Goal: Task Accomplishment & Management: Manage account settings

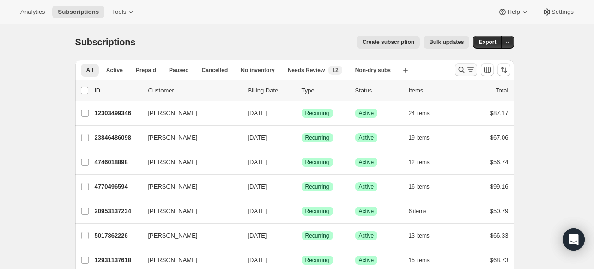
click at [460, 72] on icon "Search and filter results" at bounding box center [461, 69] width 9 height 9
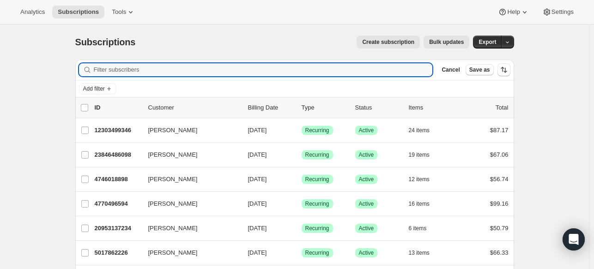
paste input "[EMAIL_ADDRESS][DOMAIN_NAME]"
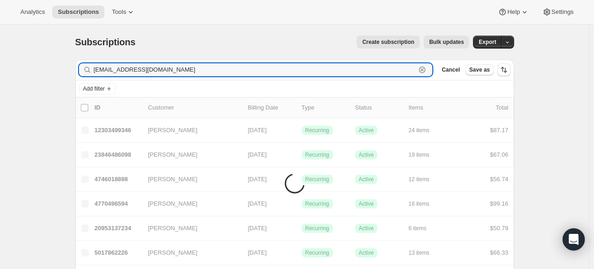
type input "[EMAIL_ADDRESS][DOMAIN_NAME]"
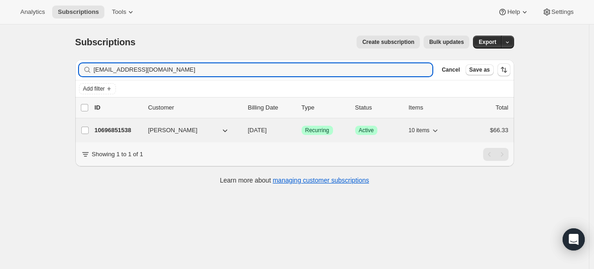
click at [122, 127] on p "10696851538" at bounding box center [118, 130] width 46 height 9
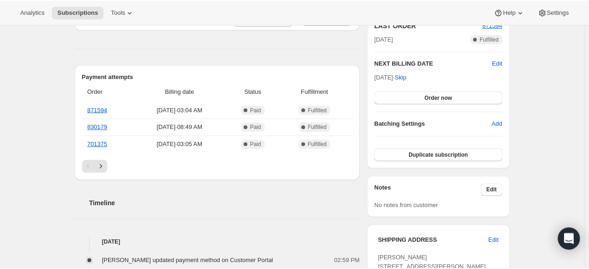
scroll to position [212, 0]
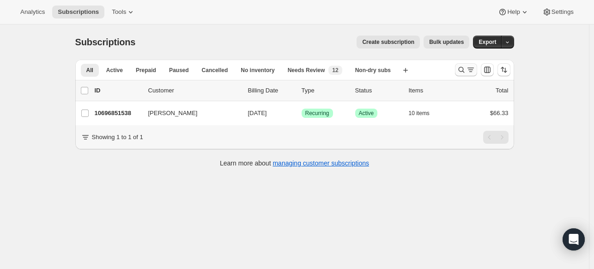
click at [466, 72] on icon "Search and filter results" at bounding box center [461, 69] width 9 height 9
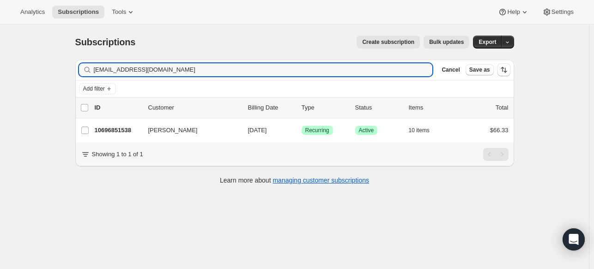
drag, startPoint x: 185, startPoint y: 75, endPoint x: 94, endPoint y: 71, distance: 91.6
click at [94, 71] on div "[EMAIL_ADDRESS][DOMAIN_NAME] Clear" at bounding box center [256, 69] width 354 height 13
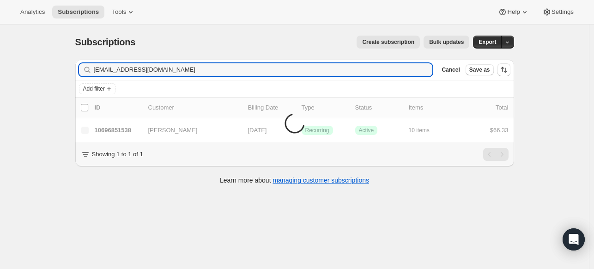
type input "[EMAIL_ADDRESS][DOMAIN_NAME]"
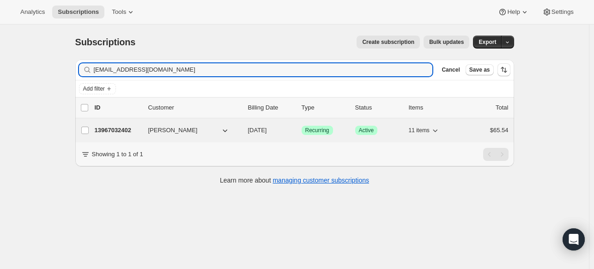
click at [109, 127] on p "13967032402" at bounding box center [118, 130] width 46 height 9
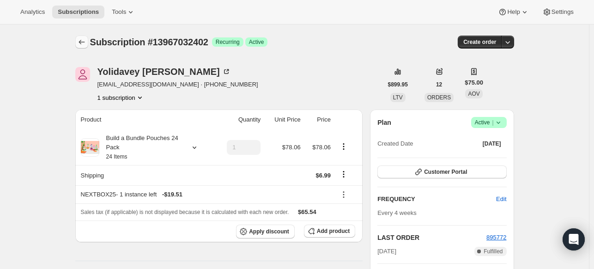
click at [85, 42] on icon "Subscriptions" at bounding box center [81, 41] width 9 height 9
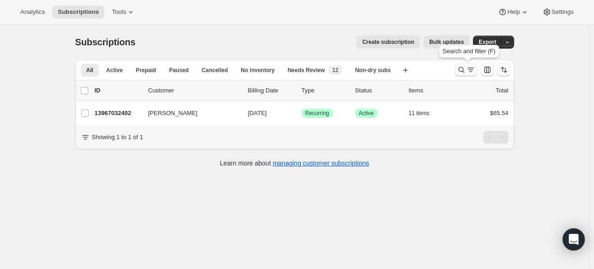
click at [463, 72] on icon "Search and filter results" at bounding box center [461, 69] width 9 height 9
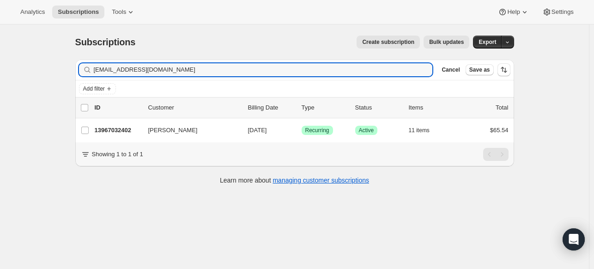
drag, startPoint x: 216, startPoint y: 73, endPoint x: 89, endPoint y: 55, distance: 128.2
click at [89, 55] on div "Subscriptions. This page is ready Subscriptions Create subscription Bulk update…" at bounding box center [294, 109] width 461 height 170
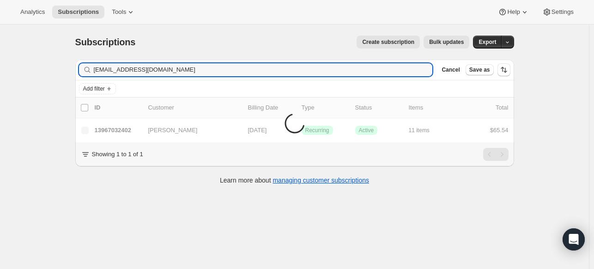
type input "[EMAIL_ADDRESS][DOMAIN_NAME]"
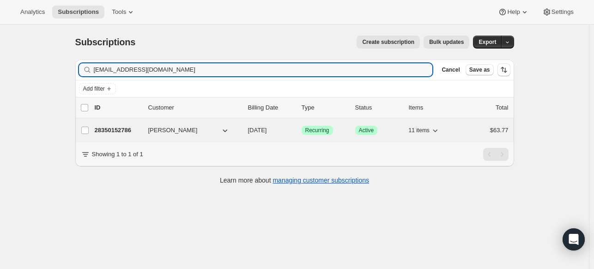
click at [124, 128] on p "28350152786" at bounding box center [118, 130] width 46 height 9
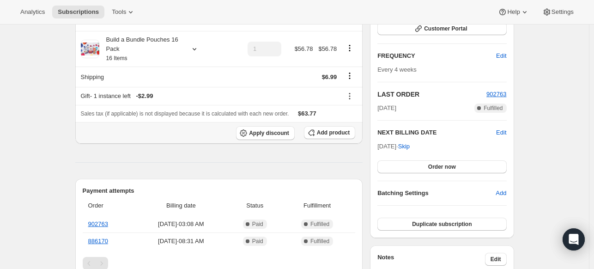
scroll to position [140, 0]
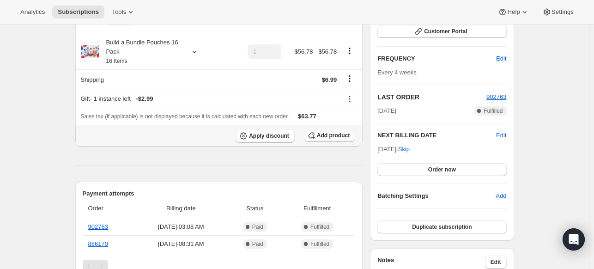
click at [335, 136] on span "Add product" at bounding box center [333, 135] width 33 height 7
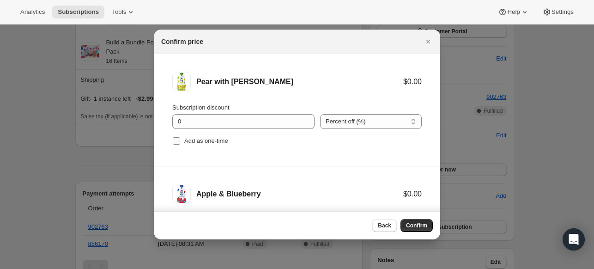
click at [183, 140] on label "Add as one-time" at bounding box center [200, 140] width 56 height 13
click at [180, 140] on input "Add as one-time" at bounding box center [176, 140] width 7 height 7
checkbox input "true"
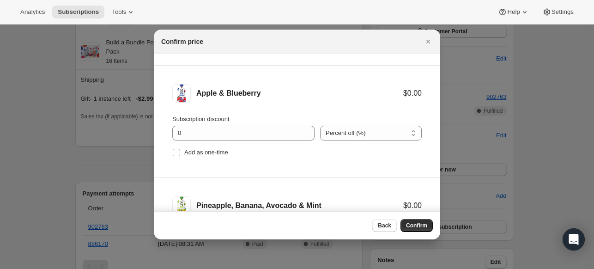
scroll to position [116, 0]
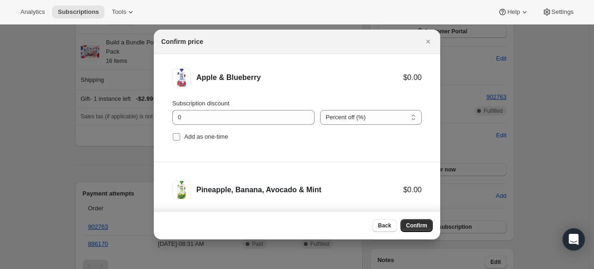
click at [200, 138] on span "Add as one-time" at bounding box center [206, 136] width 44 height 7
click at [180, 138] on input "Add as one-time" at bounding box center [176, 136] width 7 height 7
checkbox input "true"
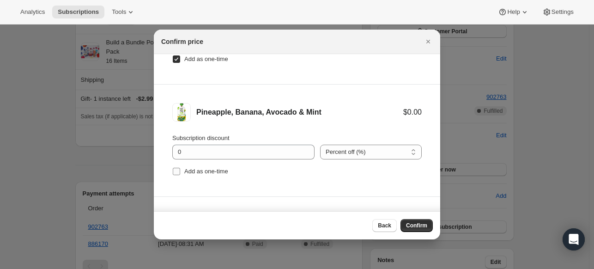
click at [191, 172] on span "Add as one-time" at bounding box center [206, 171] width 44 height 7
click at [180, 172] on input "Add as one-time" at bounding box center [176, 171] width 7 height 7
checkbox input "true"
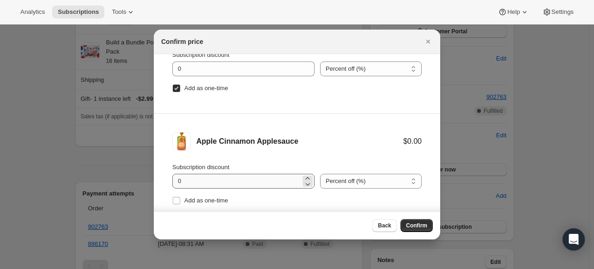
scroll to position [328, 0]
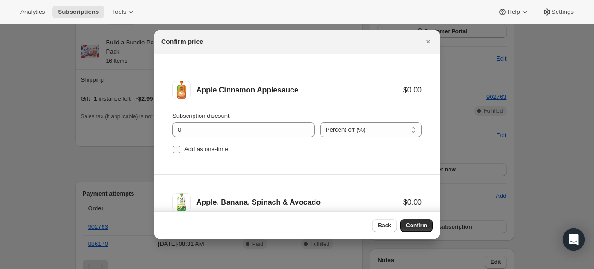
click at [205, 151] on span "Add as one-time" at bounding box center [206, 148] width 44 height 7
click at [180, 151] on input "Add as one-time" at bounding box center [176, 148] width 7 height 7
checkbox input "true"
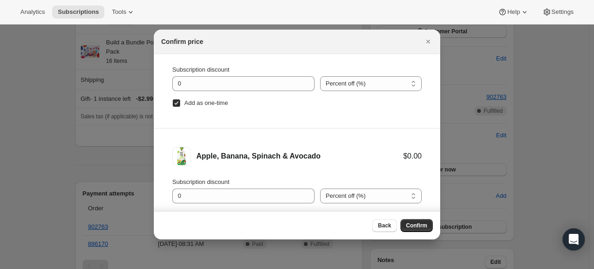
scroll to position [34, 0]
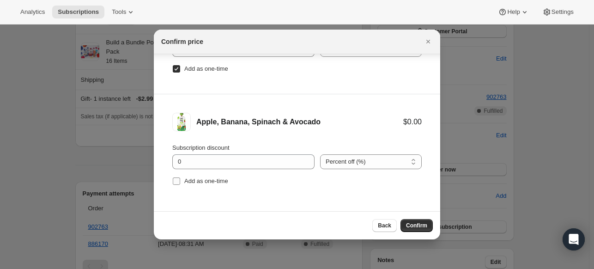
click at [218, 179] on span "Add as one-time" at bounding box center [206, 180] width 44 height 7
click at [180, 179] on input "Add as one-time" at bounding box center [176, 180] width 7 height 7
checkbox input "true"
click at [416, 224] on span "Confirm" at bounding box center [416, 225] width 21 height 7
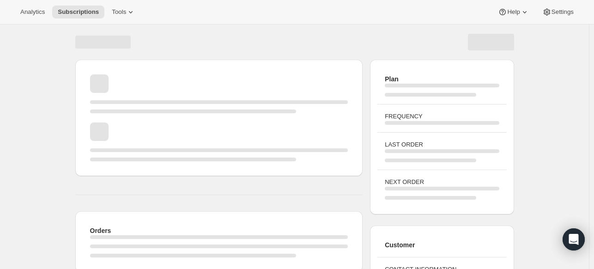
scroll to position [140, 0]
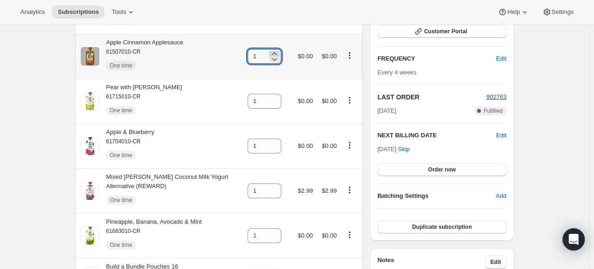
click at [279, 53] on icon at bounding box center [274, 53] width 9 height 9
type input "2"
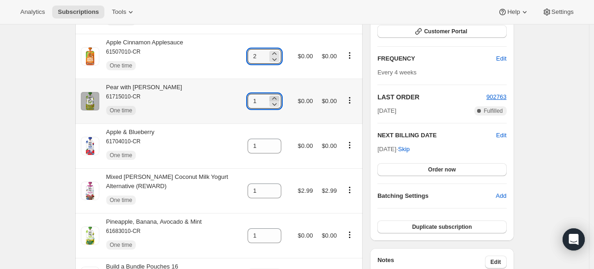
click at [276, 99] on icon at bounding box center [274, 98] width 4 height 2
type input "2"
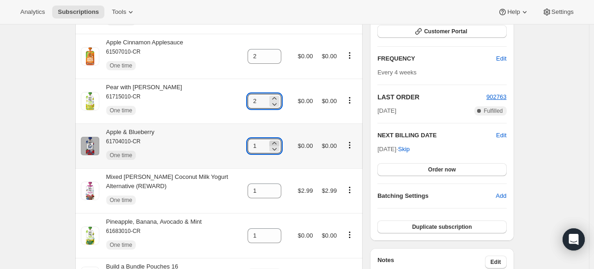
click at [276, 144] on icon at bounding box center [274, 143] width 4 height 2
type input "2"
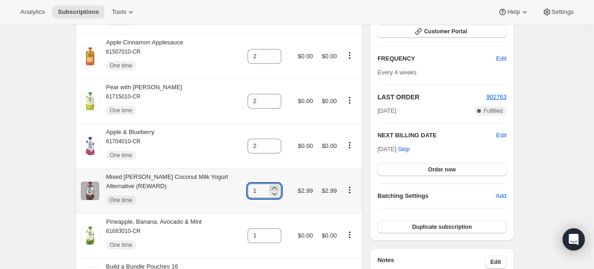
click at [276, 189] on icon at bounding box center [274, 188] width 4 height 2
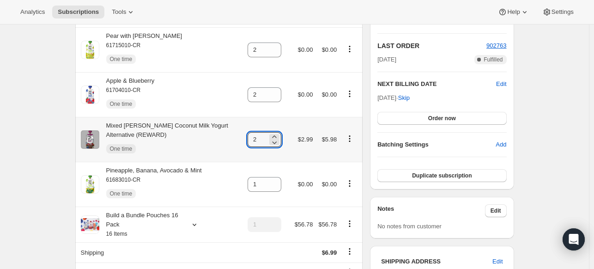
scroll to position [194, 0]
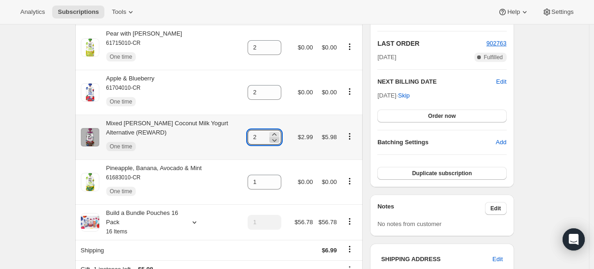
click at [279, 145] on icon at bounding box center [274, 139] width 9 height 9
type input "1"
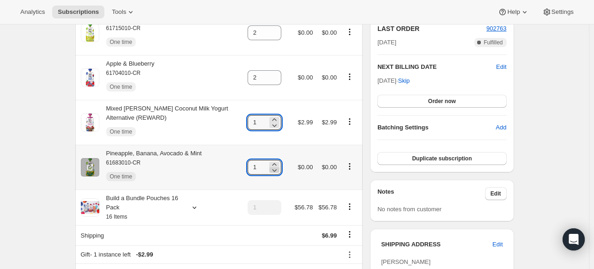
click at [278, 167] on icon at bounding box center [274, 169] width 9 height 9
click at [278, 166] on icon at bounding box center [274, 164] width 9 height 9
type input "2"
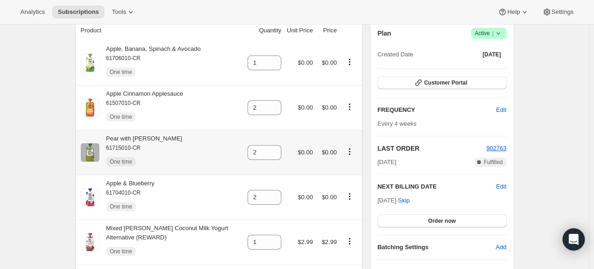
scroll to position [89, 0]
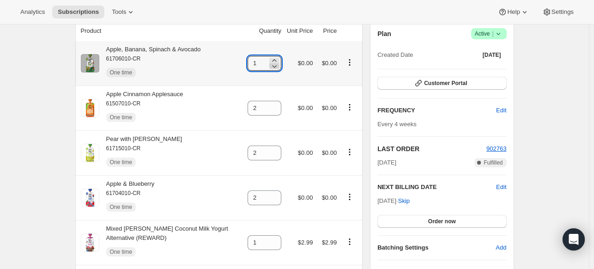
click at [279, 61] on icon at bounding box center [274, 65] width 9 height 9
click at [276, 60] on icon at bounding box center [274, 60] width 4 height 2
type input "2"
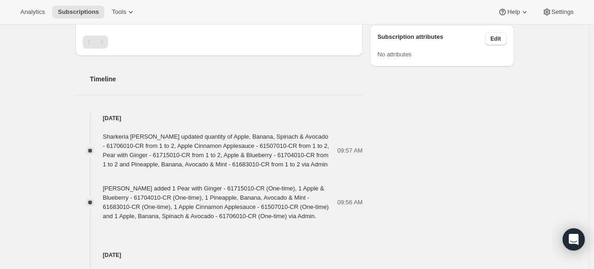
scroll to position [0, 0]
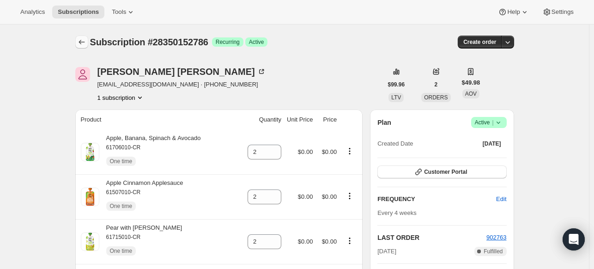
click at [81, 46] on icon "Subscriptions" at bounding box center [81, 41] width 9 height 9
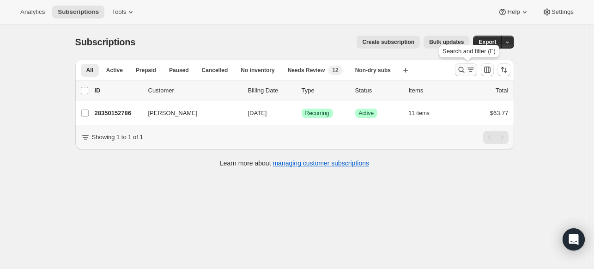
click at [462, 75] on button "Search and filter results" at bounding box center [466, 69] width 22 height 13
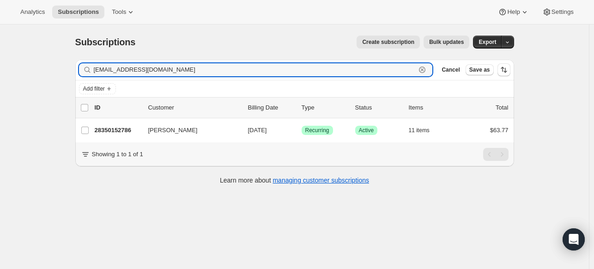
click at [425, 68] on icon "button" at bounding box center [422, 69] width 9 height 9
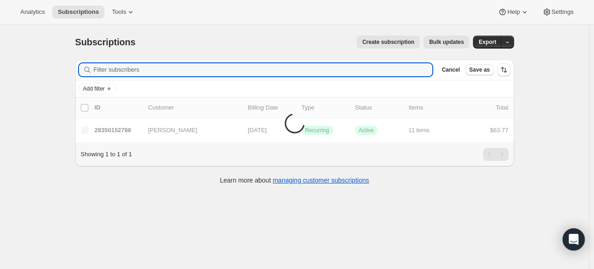
paste input "[EMAIL_ADDRESS][DOMAIN_NAME]"
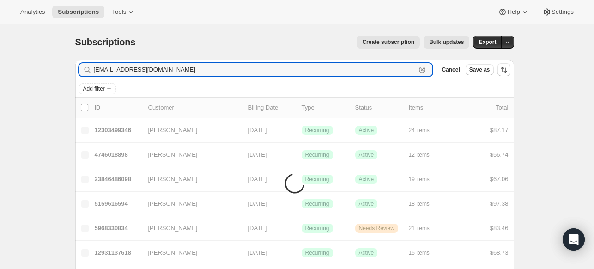
type input "[EMAIL_ADDRESS][DOMAIN_NAME]"
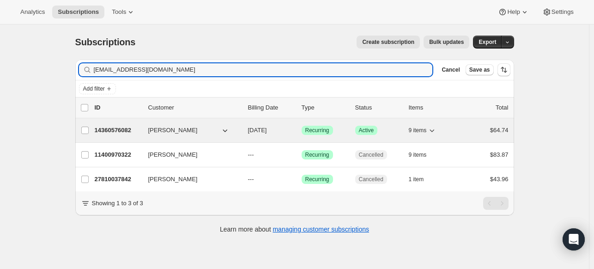
click at [114, 129] on p "14360576082" at bounding box center [118, 130] width 46 height 9
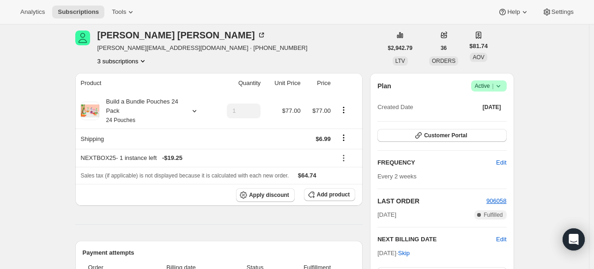
scroll to position [33, 0]
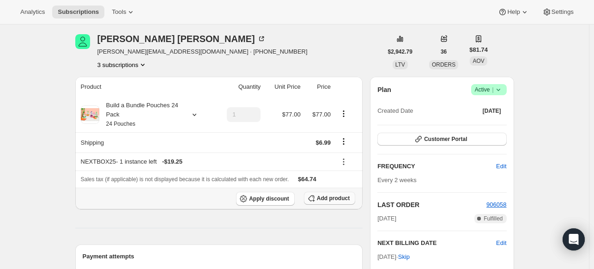
click at [334, 199] on span "Add product" at bounding box center [333, 197] width 33 height 7
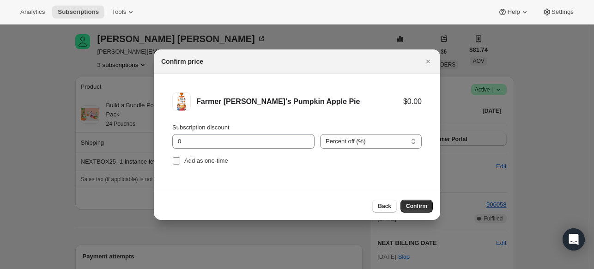
click at [200, 160] on span "Add as one-time" at bounding box center [206, 160] width 44 height 7
click at [180, 160] on input "Add as one-time" at bounding box center [176, 160] width 7 height 7
checkbox input "true"
click at [412, 205] on span "Confirm" at bounding box center [416, 205] width 21 height 7
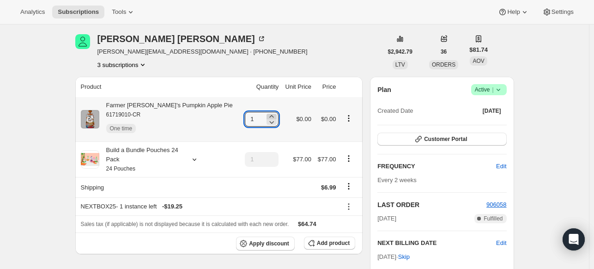
click at [267, 115] on icon at bounding box center [271, 116] width 9 height 9
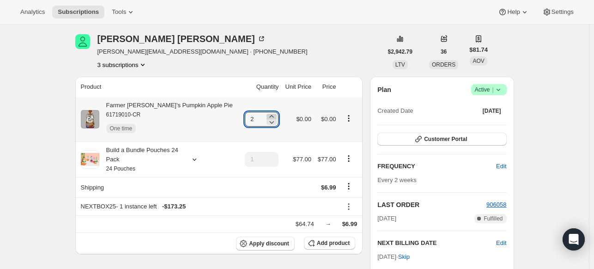
click at [267, 115] on icon at bounding box center [271, 116] width 9 height 9
type input "6"
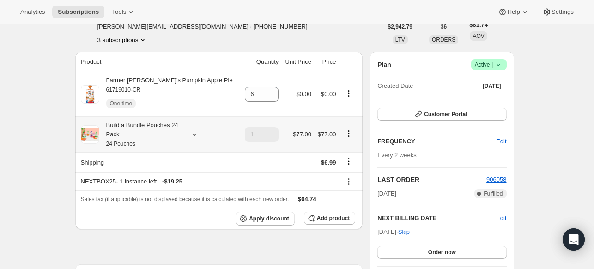
scroll to position [0, 0]
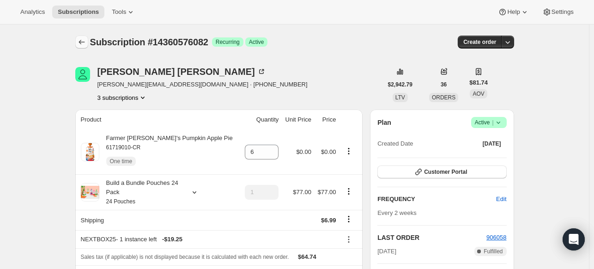
click at [83, 43] on icon "Subscriptions" at bounding box center [81, 41] width 9 height 9
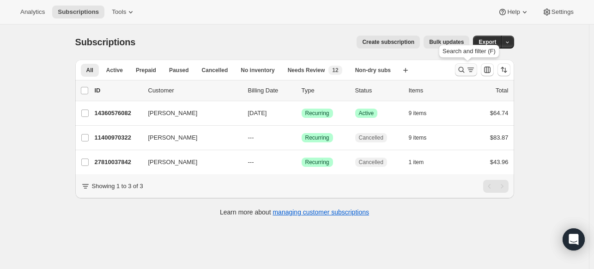
click at [464, 70] on icon "Search and filter results" at bounding box center [461, 69] width 9 height 9
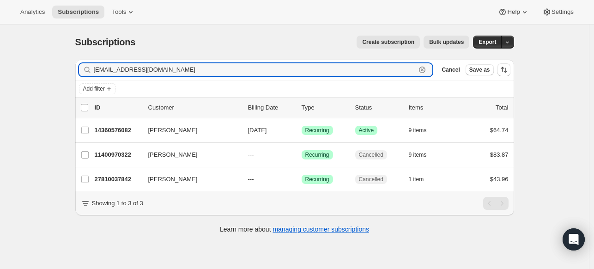
click at [425, 73] on icon "button" at bounding box center [422, 70] width 6 height 6
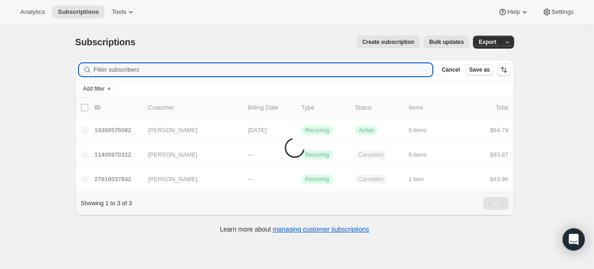
paste input "[EMAIL_ADDRESS][DOMAIN_NAME]"
type input "[EMAIL_ADDRESS][DOMAIN_NAME]"
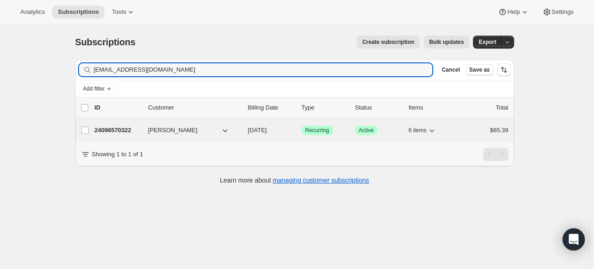
click at [121, 130] on p "24098570322" at bounding box center [118, 130] width 46 height 9
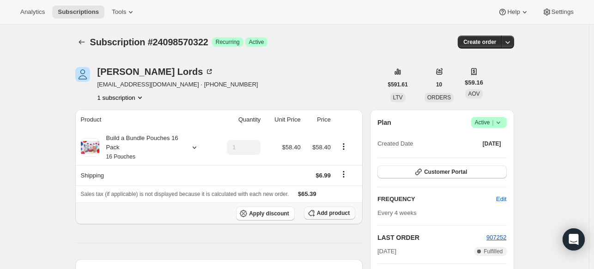
click at [322, 211] on span "Add product" at bounding box center [333, 212] width 33 height 7
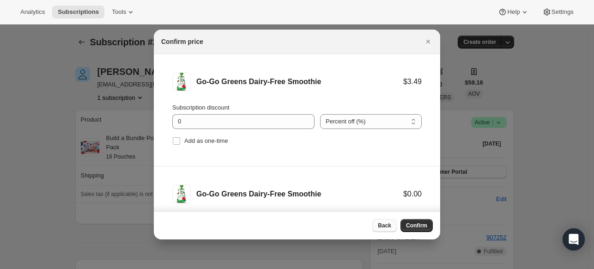
click at [388, 225] on span "Back" at bounding box center [384, 225] width 13 height 7
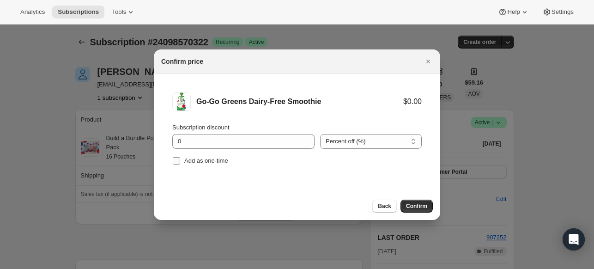
click at [185, 162] on span "Add as one-time" at bounding box center [206, 160] width 44 height 7
click at [180, 162] on input "Add as one-time" at bounding box center [176, 160] width 7 height 7
checkbox input "true"
click at [422, 210] on button "Confirm" at bounding box center [416, 206] width 32 height 13
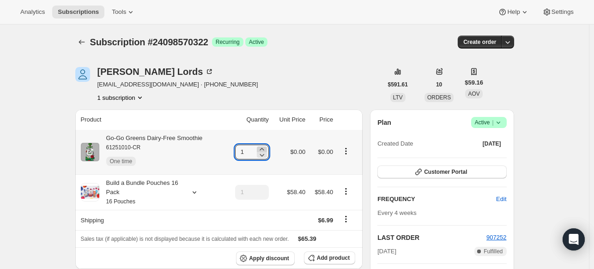
click at [264, 150] on icon at bounding box center [262, 149] width 4 height 2
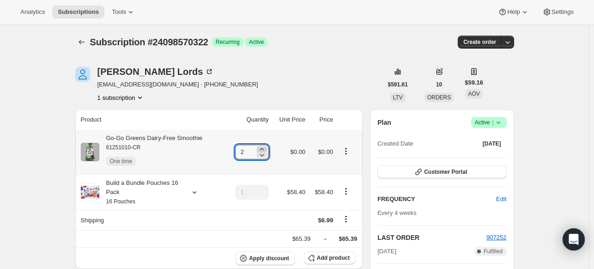
click at [264, 150] on icon at bounding box center [262, 149] width 4 height 2
type input "3"
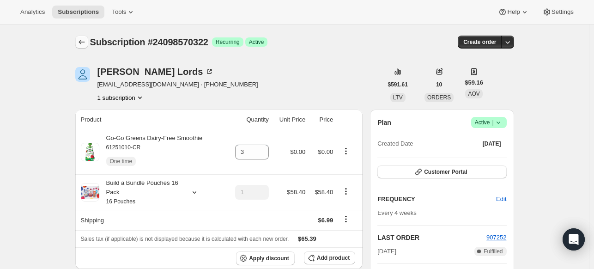
click at [82, 39] on icon "Subscriptions" at bounding box center [81, 41] width 9 height 9
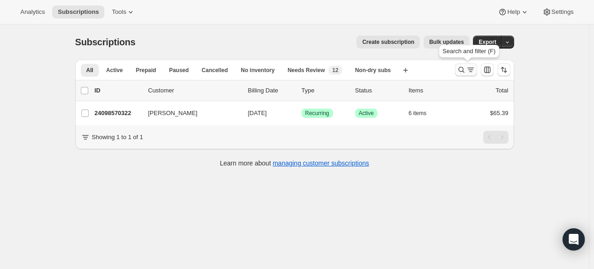
click at [460, 69] on icon "Search and filter results" at bounding box center [461, 69] width 9 height 9
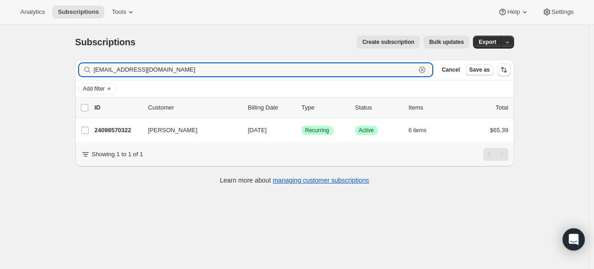
click at [425, 72] on icon "button" at bounding box center [422, 70] width 6 height 6
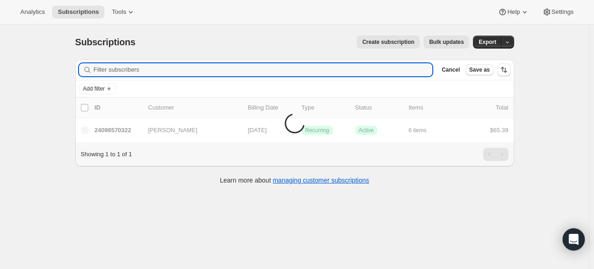
paste input "[EMAIL_ADDRESS][DOMAIN_NAME]"
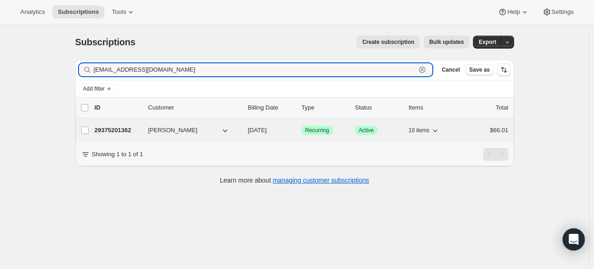
type input "[EMAIL_ADDRESS][DOMAIN_NAME]"
click at [130, 133] on p "29375201362" at bounding box center [118, 130] width 46 height 9
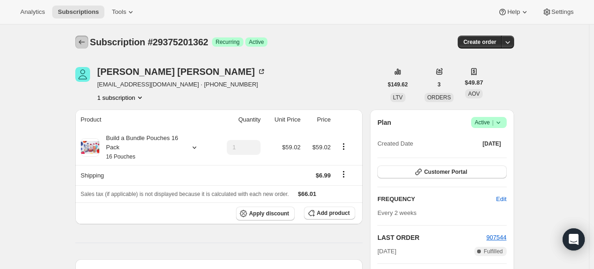
click at [83, 39] on icon "Subscriptions" at bounding box center [81, 41] width 9 height 9
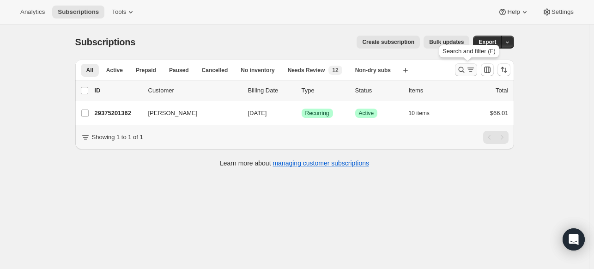
click at [466, 73] on icon "Search and filter results" at bounding box center [461, 69] width 9 height 9
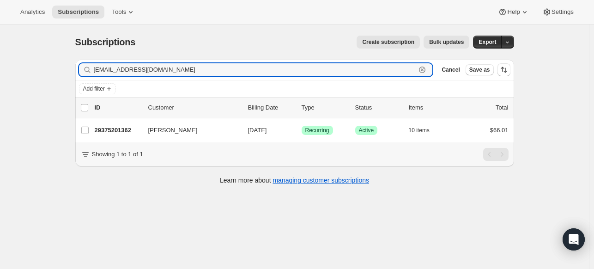
click at [427, 72] on icon "button" at bounding box center [422, 69] width 9 height 9
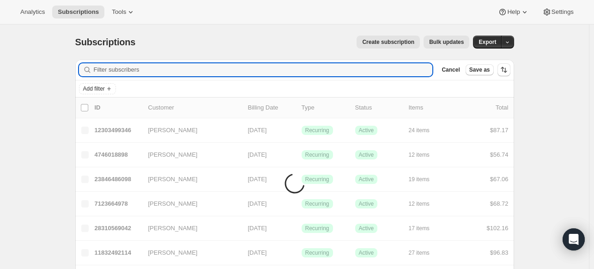
paste input "[EMAIL_ADDRESS][DOMAIN_NAME]"
type input "[EMAIL_ADDRESS][DOMAIN_NAME]"
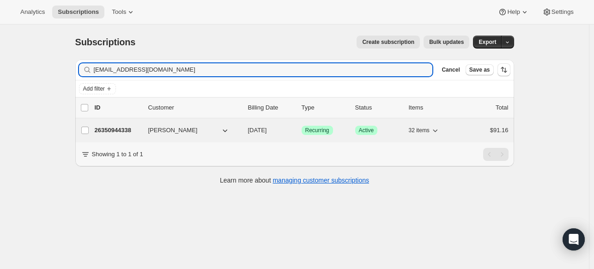
click at [115, 133] on p "26350944338" at bounding box center [118, 130] width 46 height 9
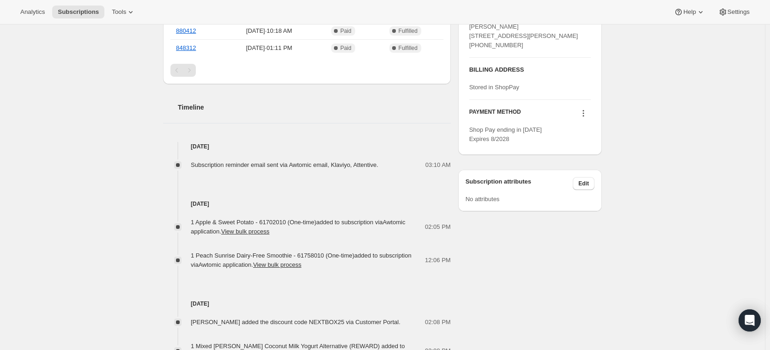
scroll to position [444, 0]
drag, startPoint x: 598, startPoint y: 1, endPoint x: 540, endPoint y: 281, distance: 285.9
click at [540, 268] on div "[PERSON_NAME] [EMAIL_ADDRESS][DOMAIN_NAME] · [PHONE_NUMBER] 1 subscription $179…" at bounding box center [379, 206] width 446 height 1196
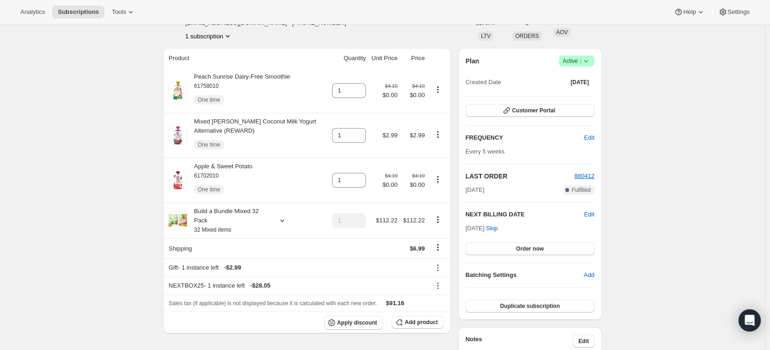
scroll to position [62, 0]
click at [527, 109] on span "Customer Portal" at bounding box center [533, 109] width 43 height 7
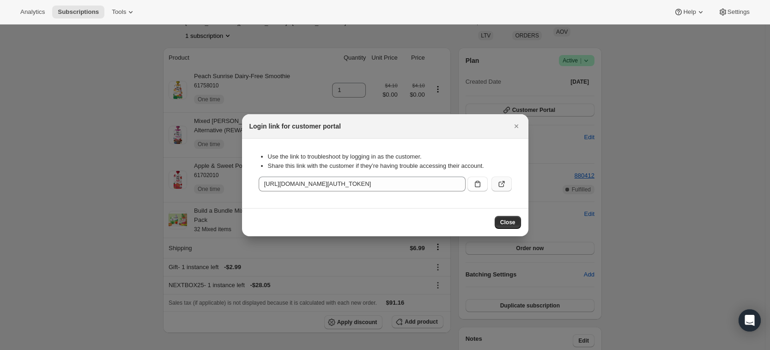
click at [506, 186] on icon ":r266:" at bounding box center [501, 183] width 9 height 9
click at [467, 204] on section "Use the link to troubleshoot by logging in as the customer. Share this link wit…" at bounding box center [385, 173] width 286 height 69
click at [517, 129] on icon "Close" at bounding box center [516, 125] width 9 height 9
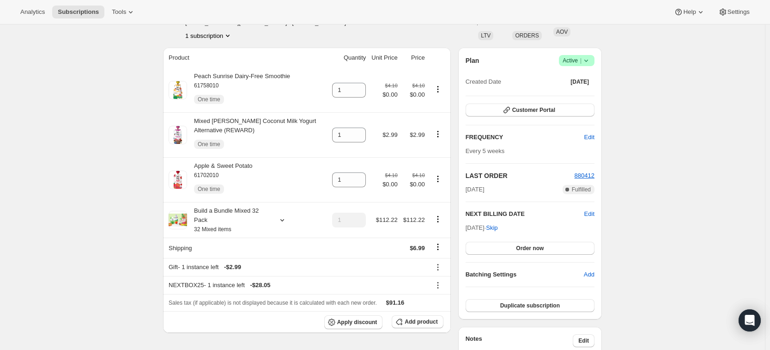
scroll to position [0, 0]
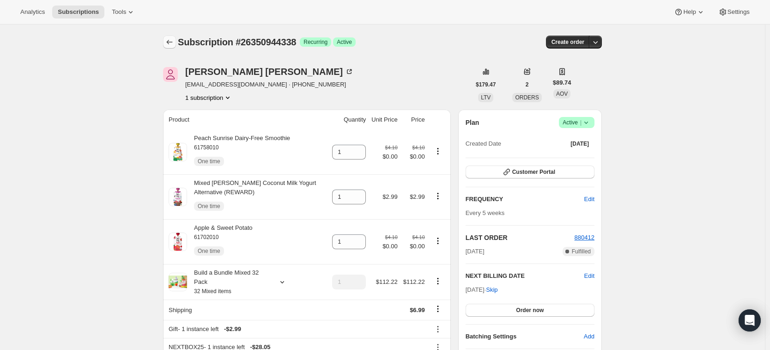
click at [167, 39] on button "Subscriptions" at bounding box center [169, 42] width 13 height 13
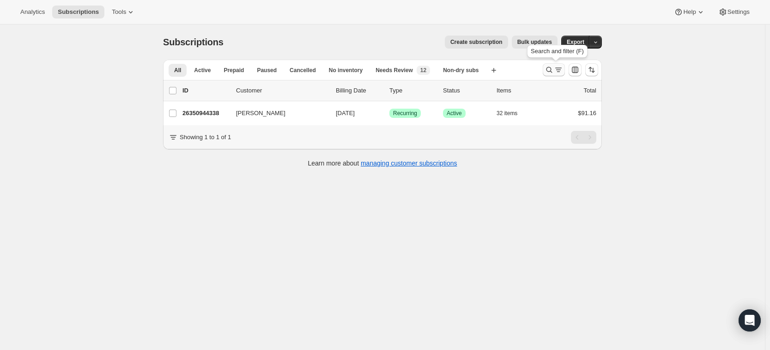
click at [549, 73] on icon "Search and filter results" at bounding box center [549, 69] width 9 height 9
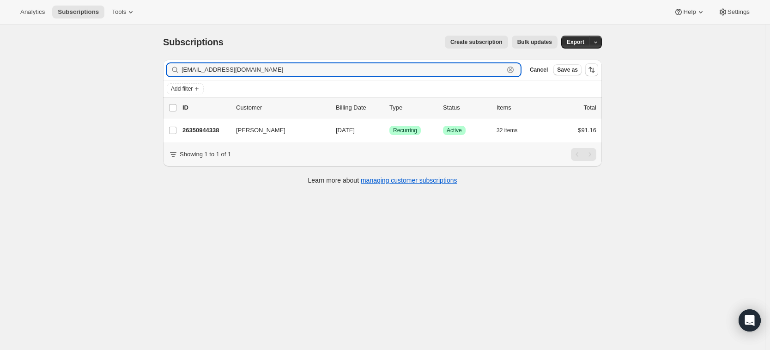
click at [514, 72] on icon "button" at bounding box center [510, 69] width 9 height 9
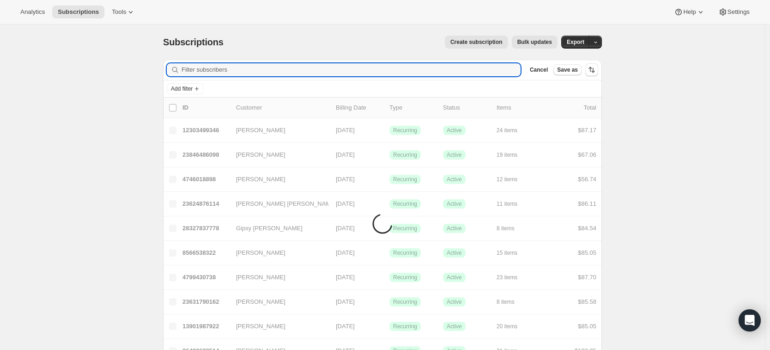
paste input "[EMAIL_ADDRESS][DOMAIN_NAME]"
type input "[EMAIL_ADDRESS][DOMAIN_NAME]"
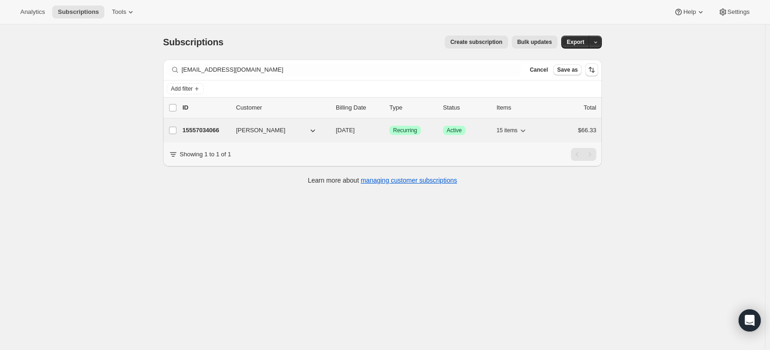
click at [203, 135] on div "15557034066 [PERSON_NAME] [DATE] Success Recurring Success Active 15 items $66.…" at bounding box center [389, 130] width 414 height 13
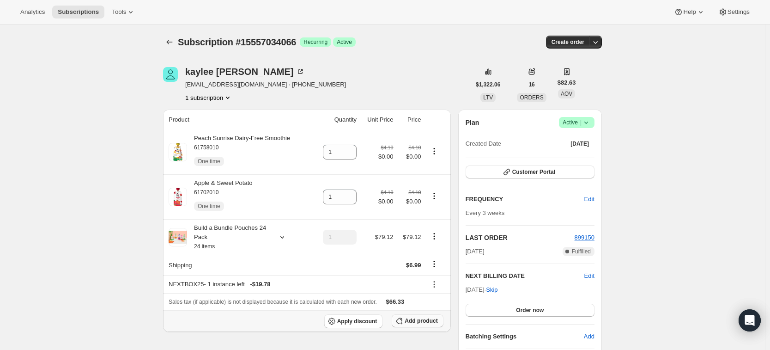
click at [427, 268] on span "Add product" at bounding box center [421, 320] width 33 height 7
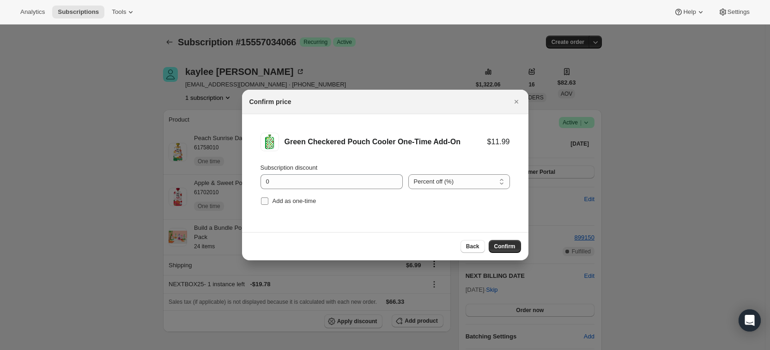
click at [294, 199] on span "Add as one-time" at bounding box center [295, 200] width 44 height 7
click at [268, 199] on input "Add as one-time" at bounding box center [264, 200] width 7 height 7
checkbox input "true"
click at [510, 247] on span "Confirm" at bounding box center [504, 245] width 21 height 7
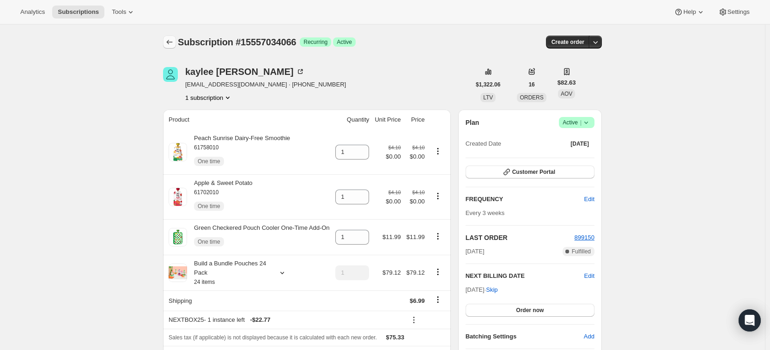
click at [173, 45] on icon "Subscriptions" at bounding box center [169, 41] width 9 height 9
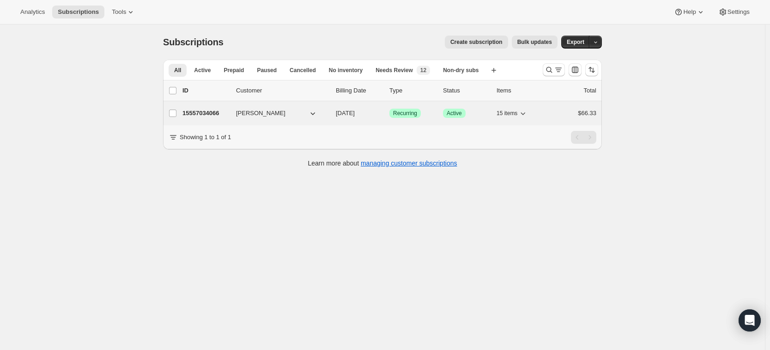
click at [203, 114] on p "15557034066" at bounding box center [205, 113] width 46 height 9
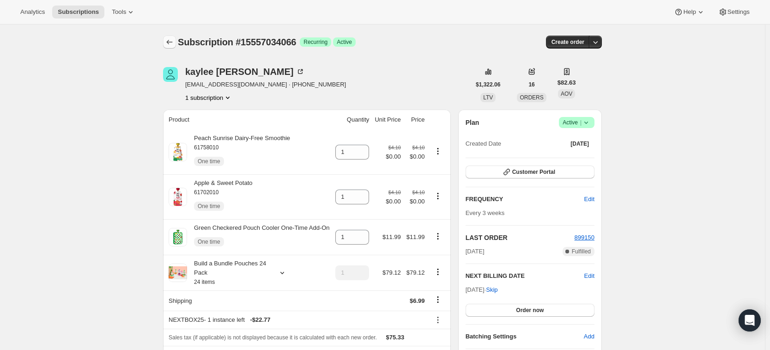
click at [172, 46] on icon "Subscriptions" at bounding box center [169, 41] width 9 height 9
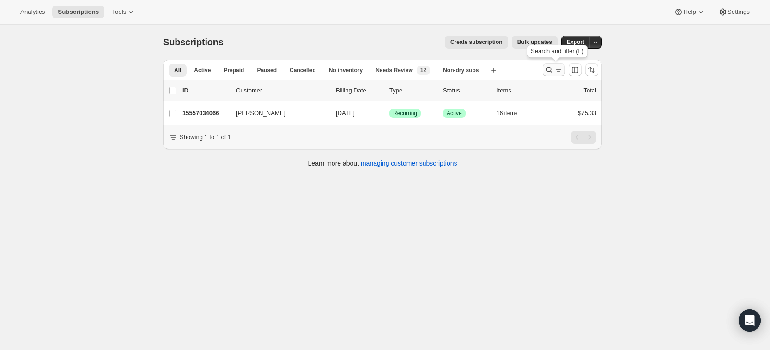
click at [550, 72] on icon "Search and filter results" at bounding box center [549, 69] width 9 height 9
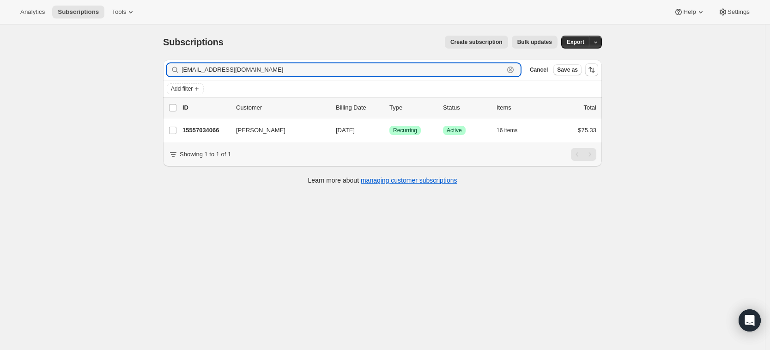
click at [515, 72] on icon "button" at bounding box center [510, 69] width 9 height 9
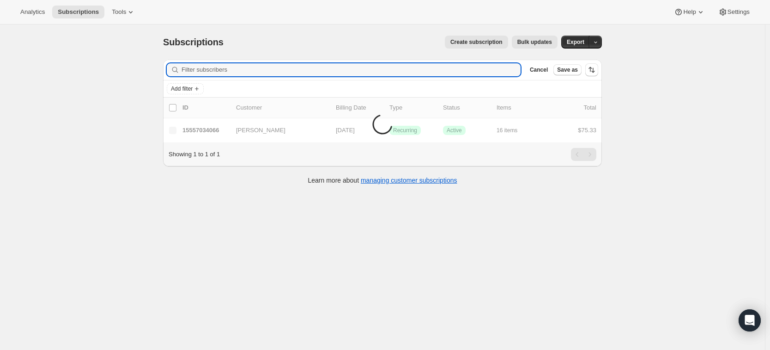
paste input "[EMAIL_ADDRESS][DOMAIN_NAME]"
type input "[EMAIL_ADDRESS][DOMAIN_NAME]"
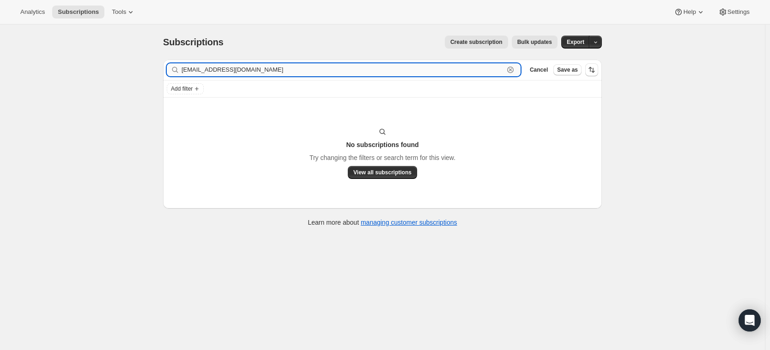
click at [295, 74] on input "[EMAIL_ADDRESS][DOMAIN_NAME]" at bounding box center [343, 69] width 322 height 13
drag, startPoint x: 295, startPoint y: 74, endPoint x: 165, endPoint y: 68, distance: 129.9
click at [165, 68] on div "Filter subscribers [EMAIL_ADDRESS][DOMAIN_NAME] Clear Cancel Save as Add filter…" at bounding box center [379, 144] width 446 height 184
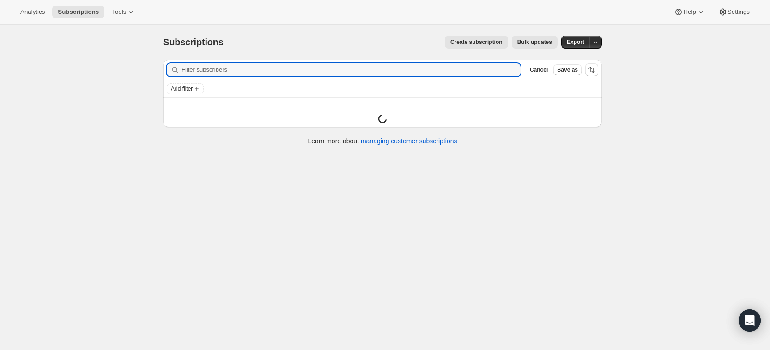
paste input "[EMAIL_ADDRESS][DOMAIN_NAME]"
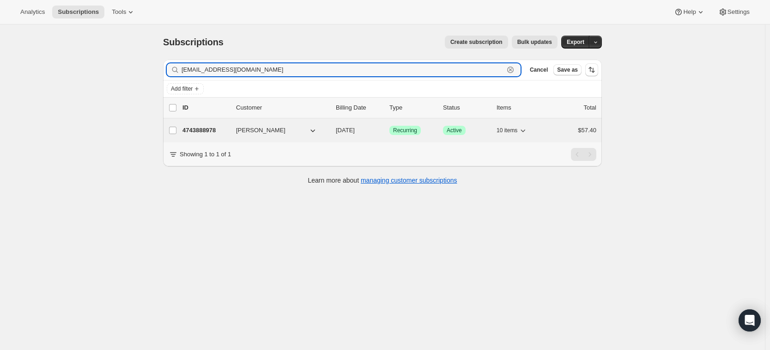
type input "[EMAIL_ADDRESS][DOMAIN_NAME]"
click at [205, 129] on p "4743888978" at bounding box center [205, 130] width 46 height 9
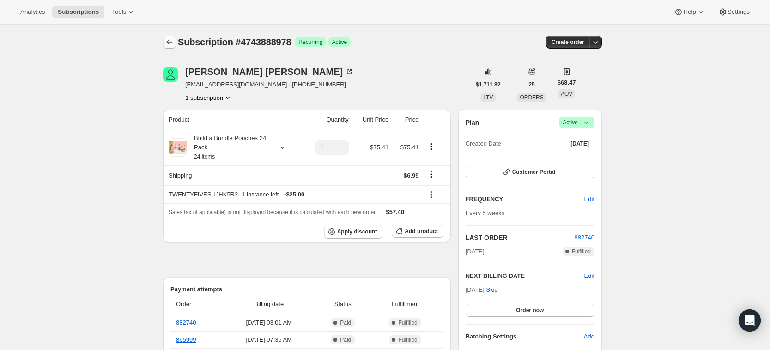
click at [176, 44] on button "Subscriptions" at bounding box center [169, 42] width 13 height 13
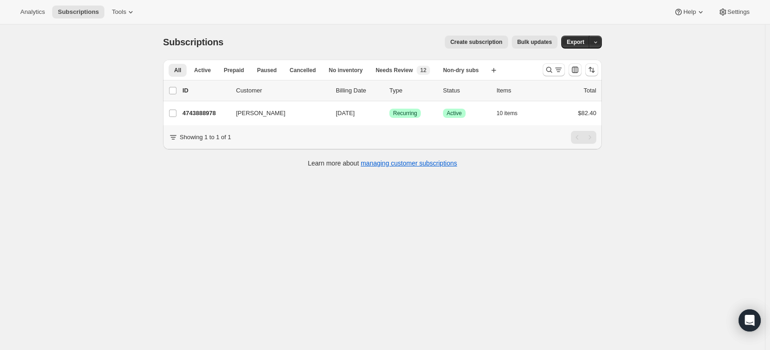
click at [543, 73] on div at bounding box center [570, 70] width 63 height 18
click at [553, 73] on icon "Search and filter results" at bounding box center [549, 69] width 9 height 9
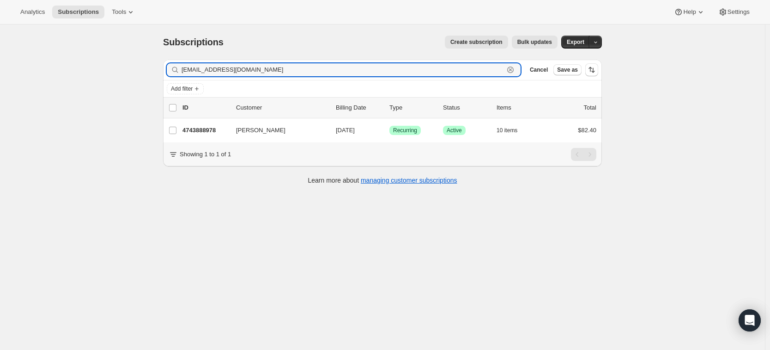
click at [515, 74] on icon "button" at bounding box center [510, 69] width 9 height 9
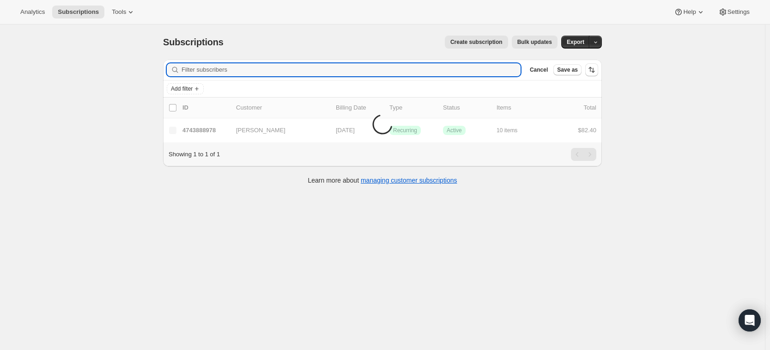
paste input "[EMAIL_ADDRESS][DOMAIN_NAME]"
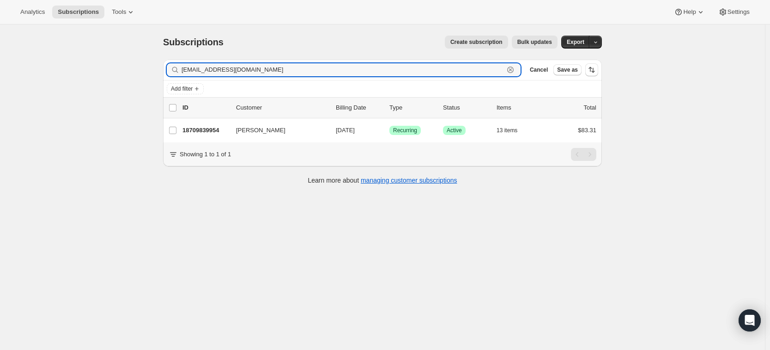
type input "[EMAIL_ADDRESS][DOMAIN_NAME]"
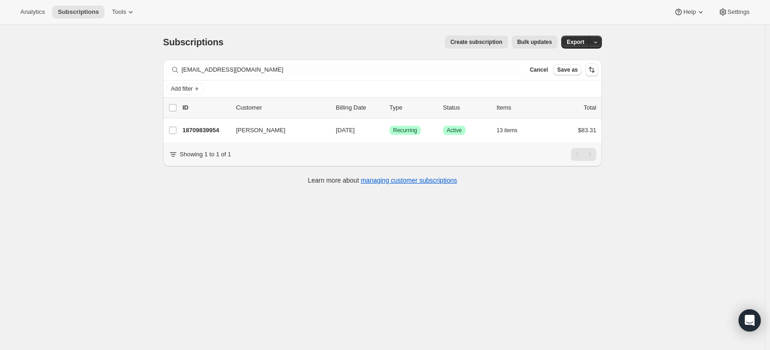
click at [218, 133] on p "18709839954" at bounding box center [205, 130] width 46 height 9
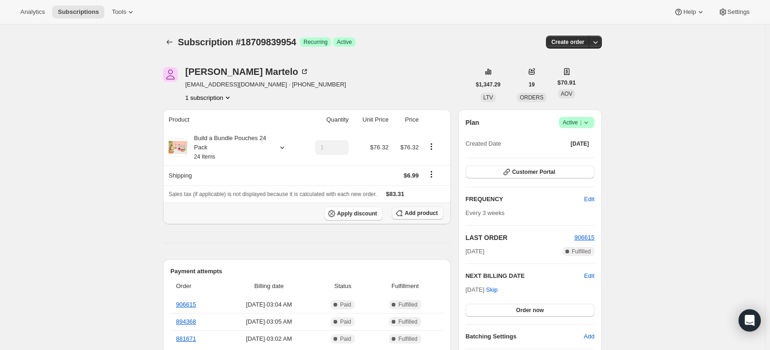
click at [424, 214] on span "Add product" at bounding box center [421, 212] width 33 height 7
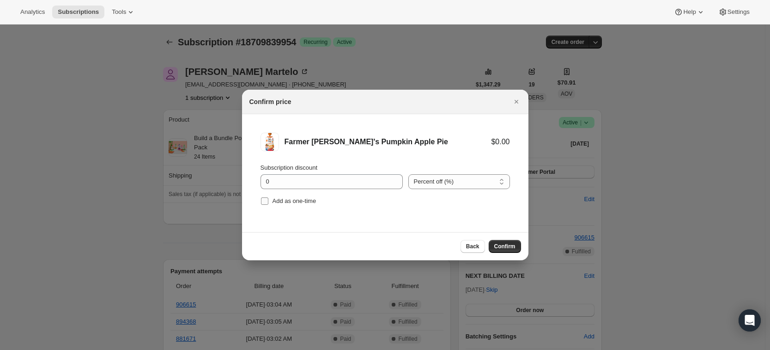
click at [306, 200] on span "Add as one-time" at bounding box center [295, 200] width 44 height 7
click at [268, 200] on input "Add as one-time" at bounding box center [264, 200] width 7 height 7
checkbox input "true"
click at [508, 249] on span "Confirm" at bounding box center [504, 245] width 21 height 7
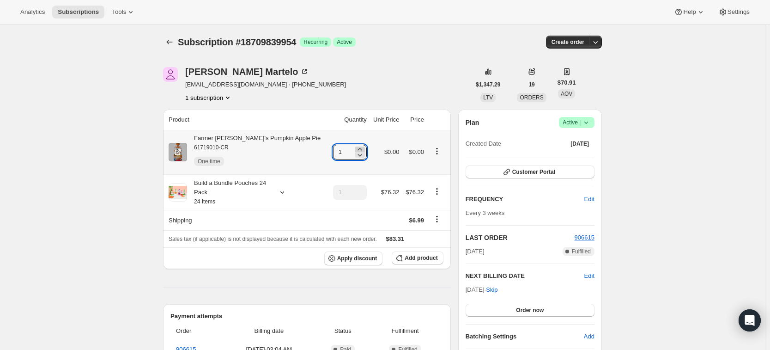
click at [355, 149] on icon at bounding box center [359, 149] width 9 height 9
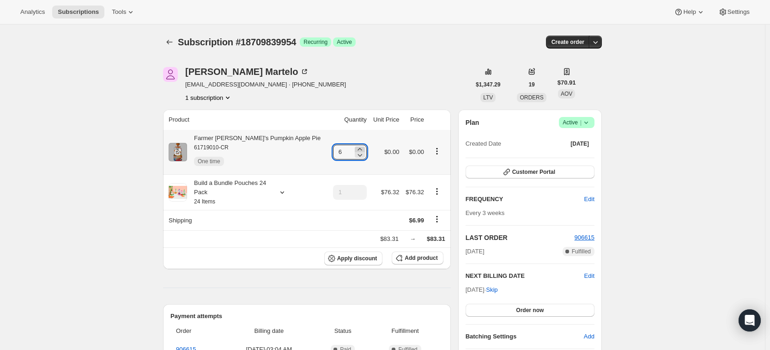
click at [355, 149] on icon at bounding box center [359, 149] width 9 height 9
type input "10"
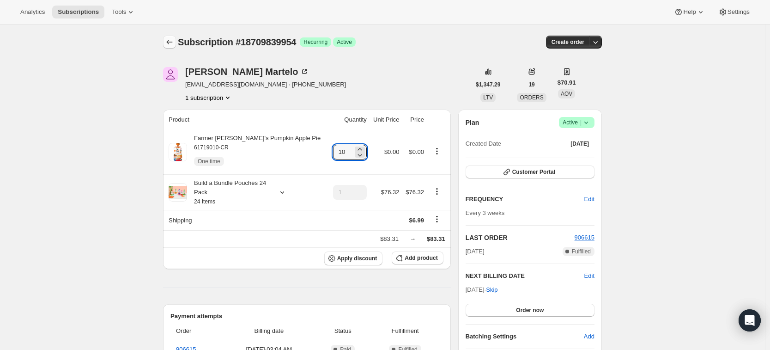
click at [166, 36] on button "Subscriptions" at bounding box center [169, 42] width 13 height 13
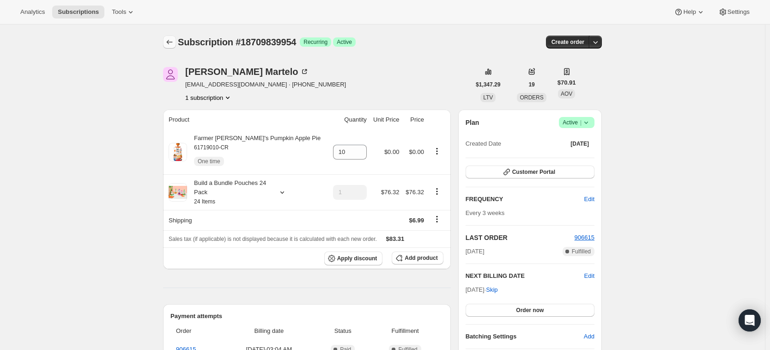
click at [173, 42] on icon "Subscriptions" at bounding box center [169, 41] width 9 height 9
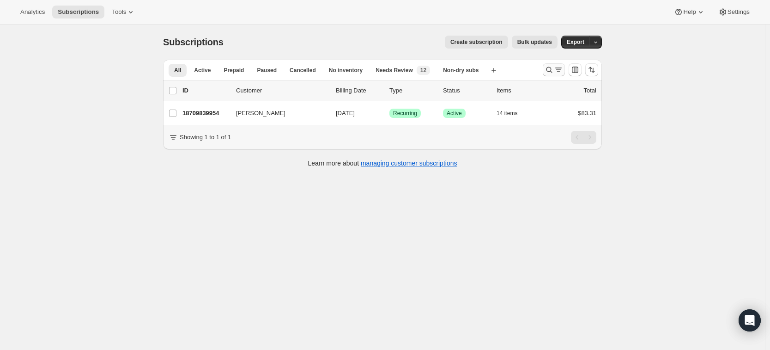
click at [548, 72] on icon "Search and filter results" at bounding box center [549, 69] width 9 height 9
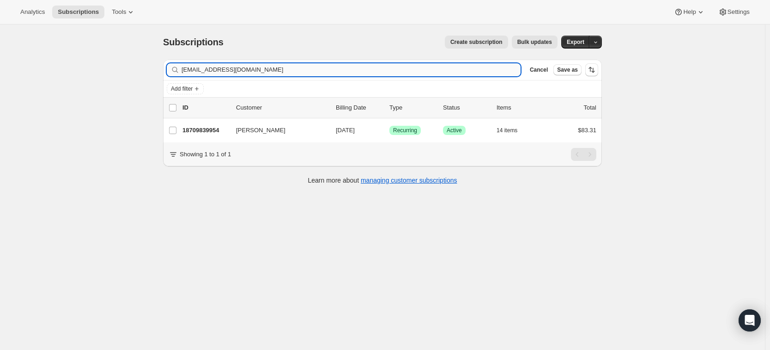
drag, startPoint x: 261, startPoint y: 72, endPoint x: 187, endPoint y: 74, distance: 74.4
click at [187, 74] on input "[EMAIL_ADDRESS][DOMAIN_NAME]" at bounding box center [351, 69] width 339 height 13
type input "k"
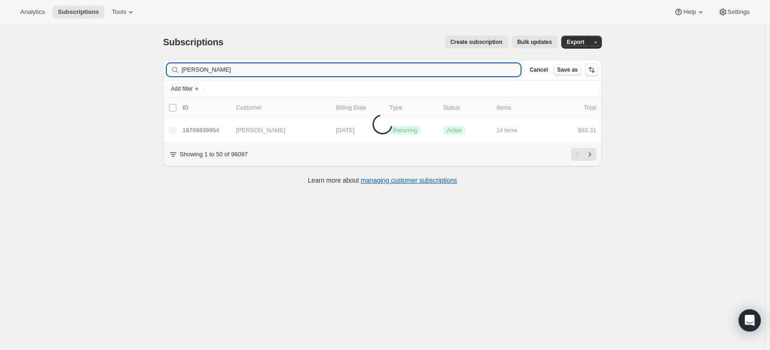
type input "[PERSON_NAME]"
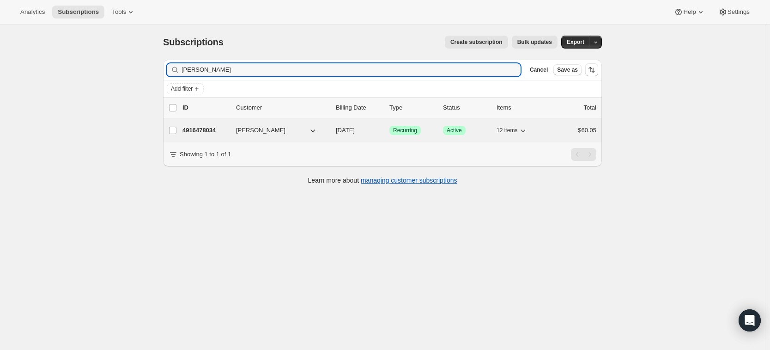
click at [195, 131] on p "4916478034" at bounding box center [205, 130] width 46 height 9
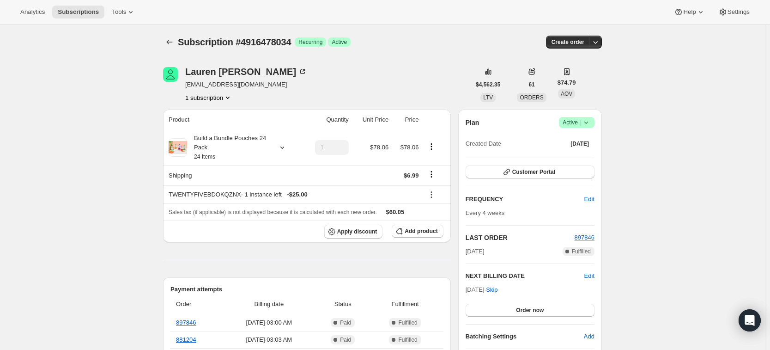
scroll to position [23, 0]
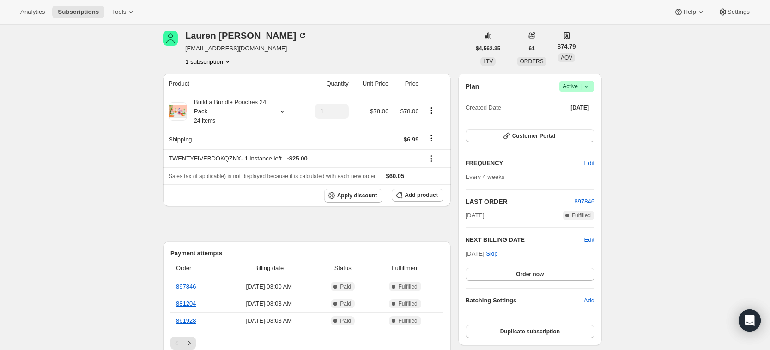
scroll to position [0, 0]
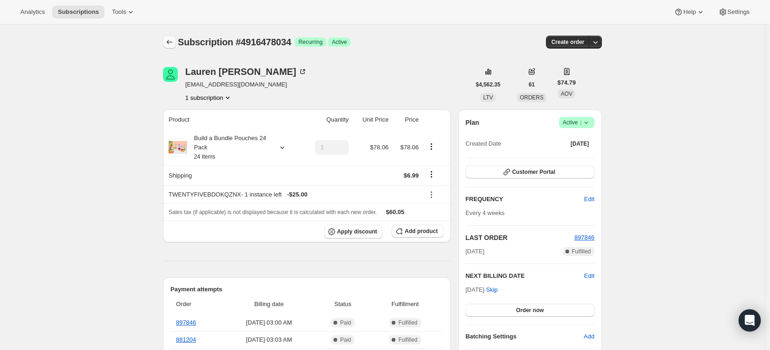
click at [171, 40] on icon "Subscriptions" at bounding box center [169, 41] width 9 height 9
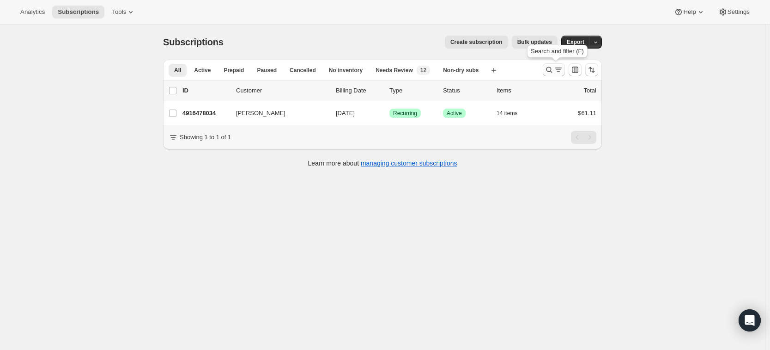
click at [549, 72] on icon "Search and filter results" at bounding box center [549, 69] width 9 height 9
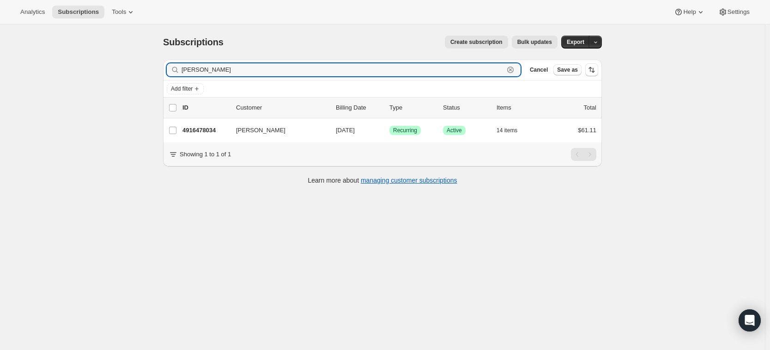
click at [513, 69] on icon "button" at bounding box center [510, 69] width 9 height 9
paste input "[EMAIL_ADDRESS][DOMAIN_NAME]"
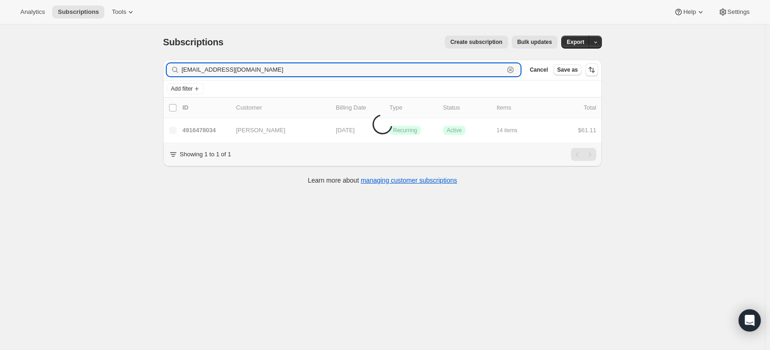
type input "[EMAIL_ADDRESS][DOMAIN_NAME]"
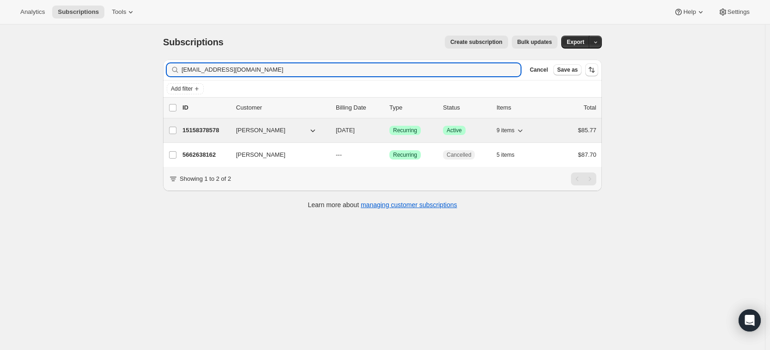
click at [211, 133] on p "15158378578" at bounding box center [205, 130] width 46 height 9
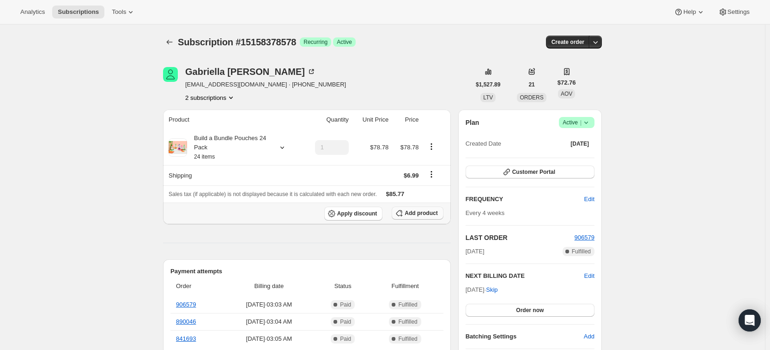
click at [417, 211] on span "Add product" at bounding box center [421, 212] width 33 height 7
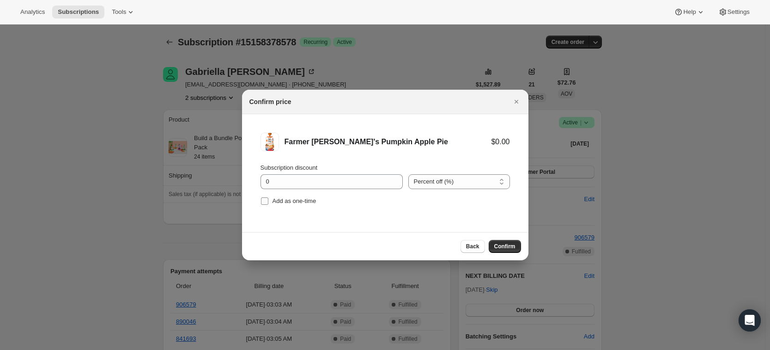
click at [280, 200] on span "Add as one-time" at bounding box center [295, 200] width 44 height 7
click at [268, 200] on input "Add as one-time" at bounding box center [264, 200] width 7 height 7
checkbox input "true"
click at [509, 246] on span "Confirm" at bounding box center [504, 245] width 21 height 7
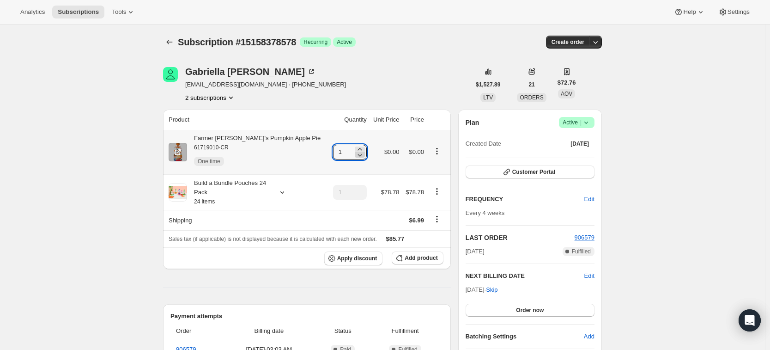
click at [355, 150] on icon at bounding box center [359, 154] width 9 height 9
click at [357, 148] on icon at bounding box center [359, 149] width 4 height 2
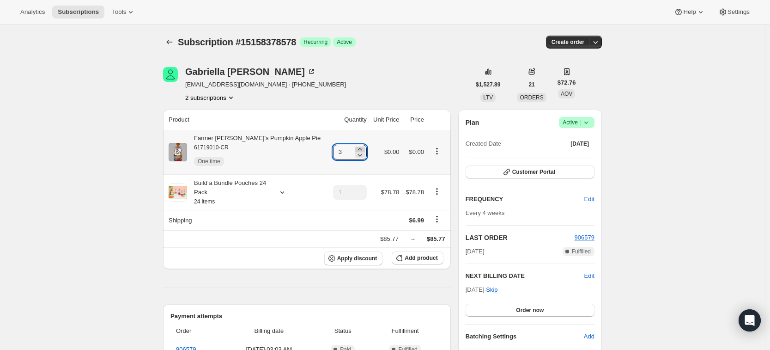
click at [357, 148] on icon at bounding box center [359, 149] width 4 height 2
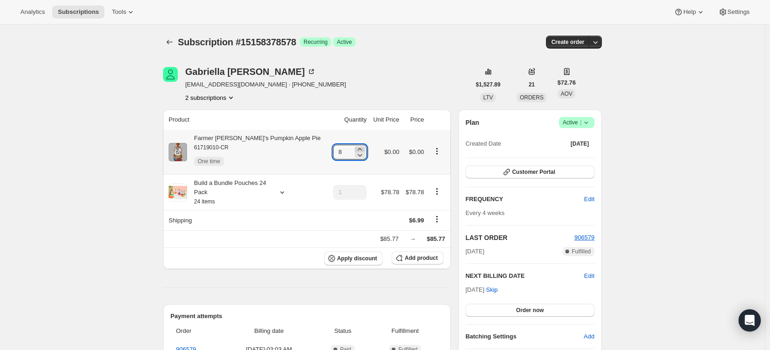
click at [357, 148] on icon at bounding box center [359, 149] width 4 height 2
type input "10"
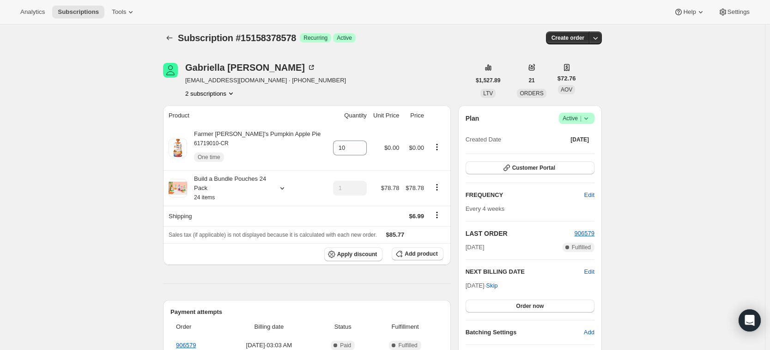
scroll to position [7, 0]
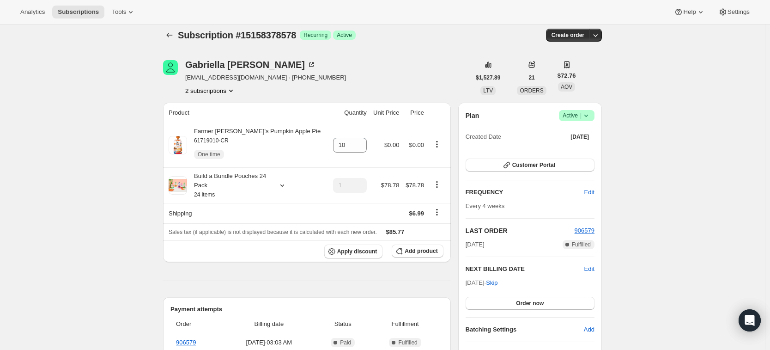
click at [589, 116] on icon at bounding box center [585, 115] width 9 height 9
click at [174, 36] on icon "Subscriptions" at bounding box center [169, 34] width 9 height 9
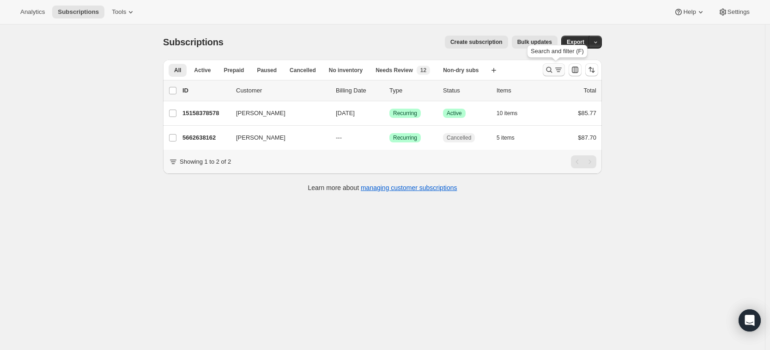
click at [551, 73] on icon "Search and filter results" at bounding box center [549, 69] width 9 height 9
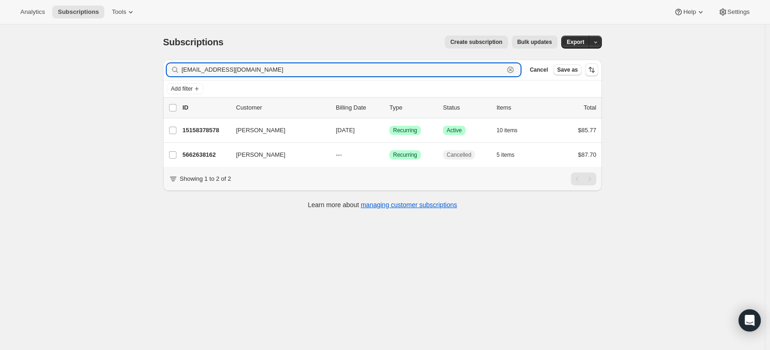
click at [515, 73] on icon "button" at bounding box center [510, 69] width 9 height 9
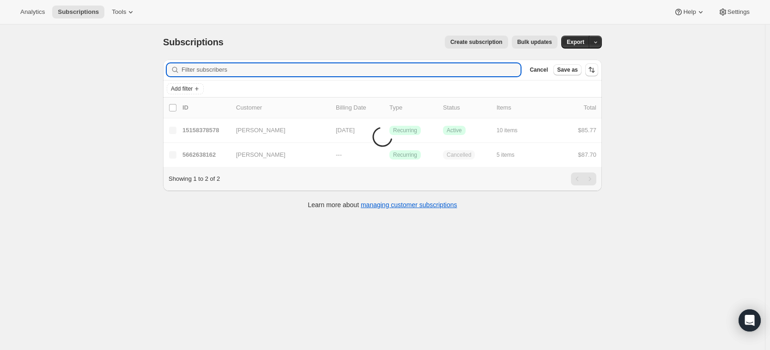
paste input "[EMAIL_ADDRESS][DOMAIN_NAME]"
type input "[EMAIL_ADDRESS][DOMAIN_NAME]"
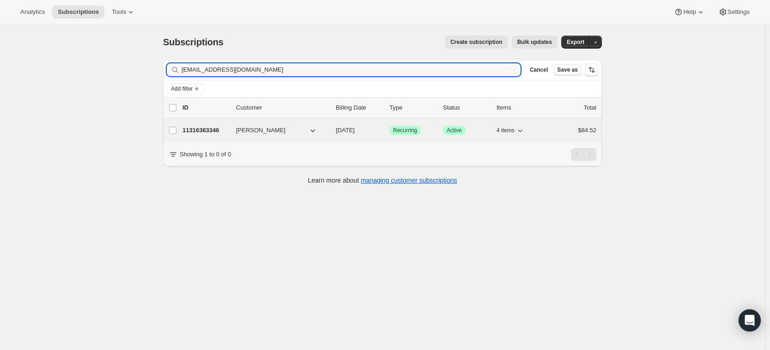
click at [198, 128] on p "11316363346" at bounding box center [205, 130] width 46 height 9
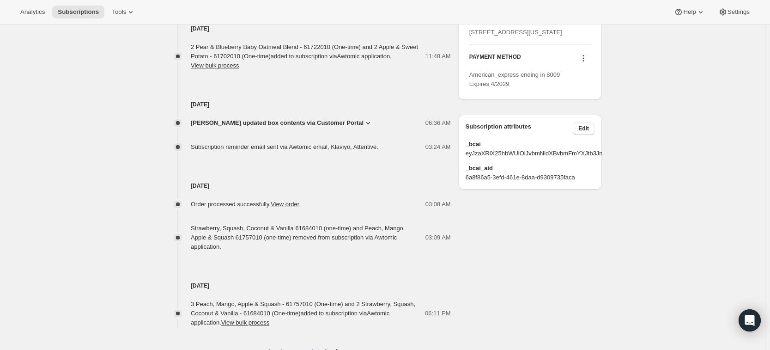
scroll to position [522, 0]
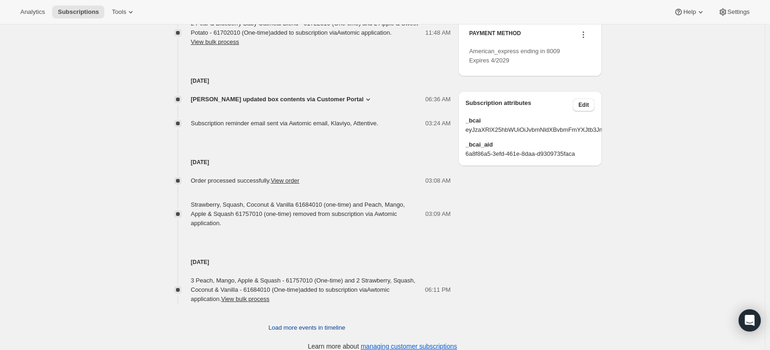
click at [279, 268] on span "Load more events in timeline" at bounding box center [306, 327] width 77 height 9
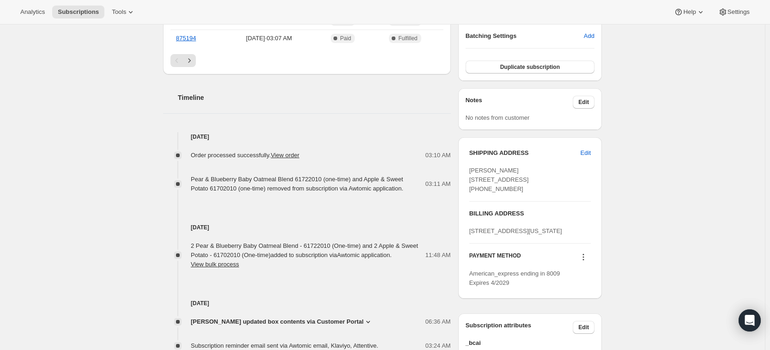
scroll to position [300, 0]
click at [586, 155] on span "Edit" at bounding box center [586, 153] width 10 height 9
select select "NY"
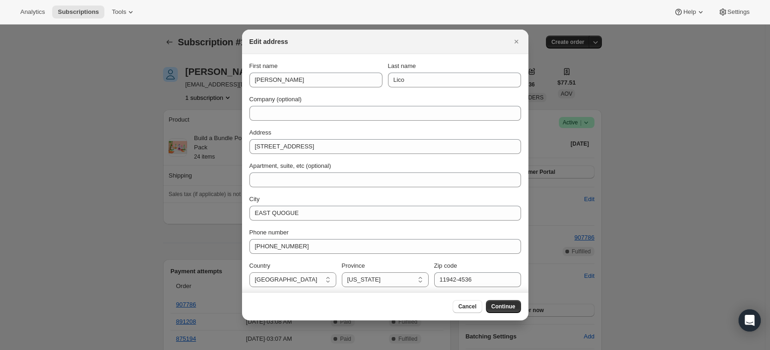
scroll to position [0, 0]
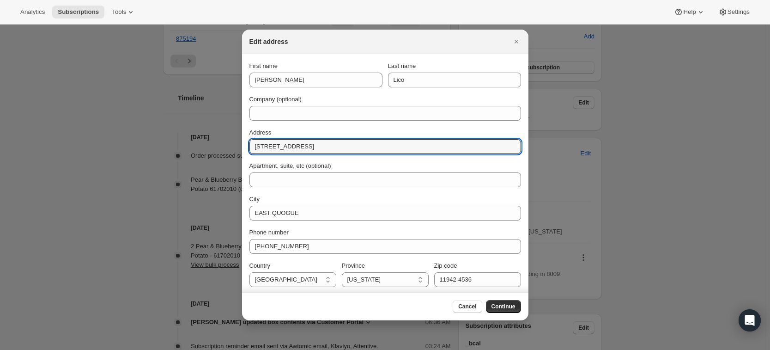
drag, startPoint x: 301, startPoint y: 147, endPoint x: 237, endPoint y: 147, distance: 64.2
type input "401 EAST 81ST"
click at [497, 268] on span "Continue" at bounding box center [503, 306] width 24 height 7
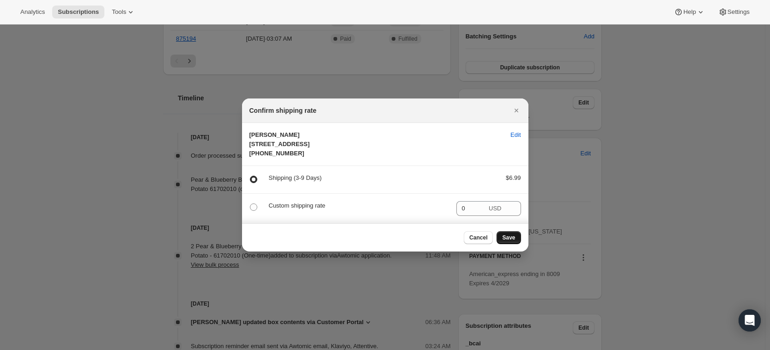
click at [512, 241] on span "Save" at bounding box center [508, 237] width 13 height 7
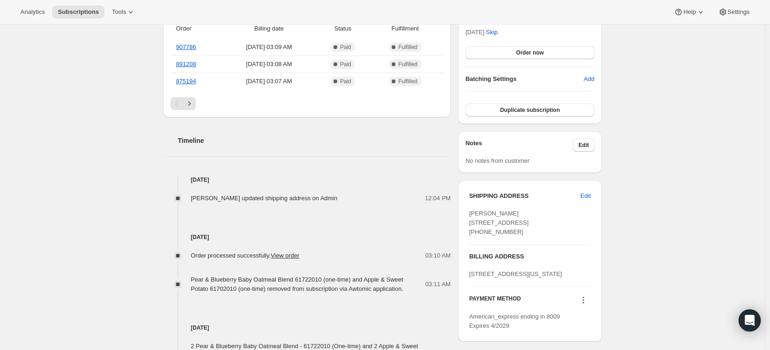
scroll to position [325, 0]
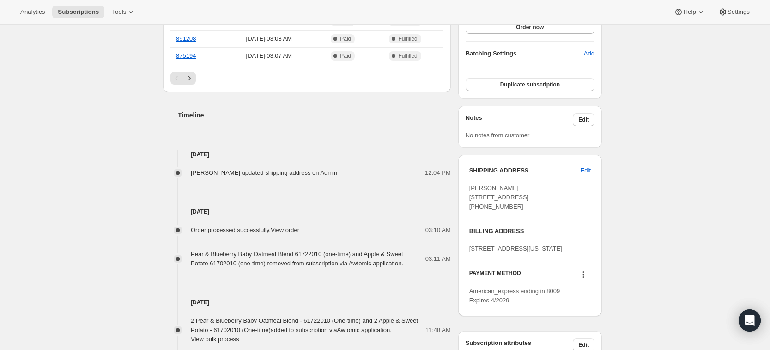
drag, startPoint x: 506, startPoint y: 275, endPoint x: 531, endPoint y: 274, distance: 24.5
click at [531, 253] on div "[STREET_ADDRESS][US_STATE]" at bounding box center [529, 248] width 121 height 9
copy span "10028"
click at [587, 169] on span "Edit" at bounding box center [586, 170] width 10 height 9
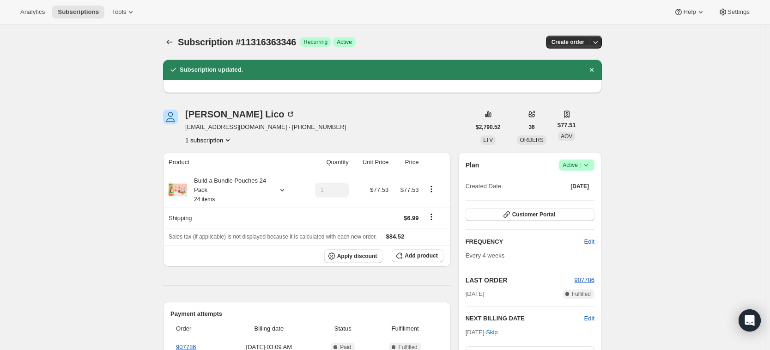
select select "NY"
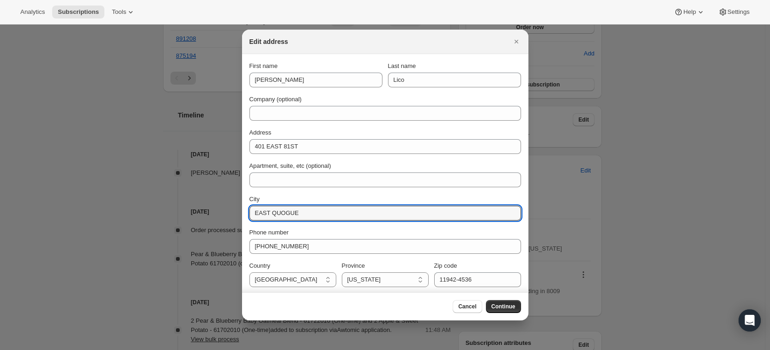
drag, startPoint x: 276, startPoint y: 214, endPoint x: 229, endPoint y: 211, distance: 46.8
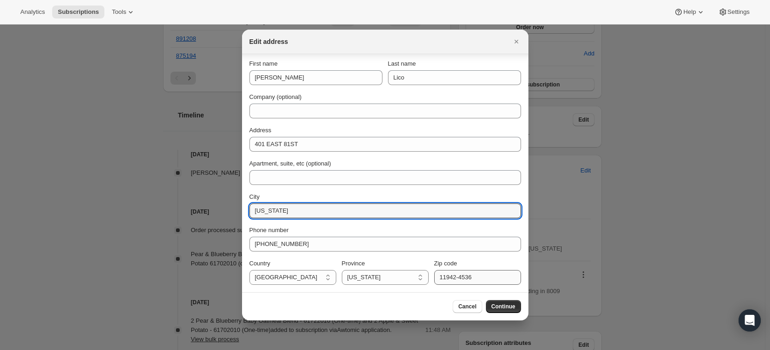
type input "[US_STATE]"
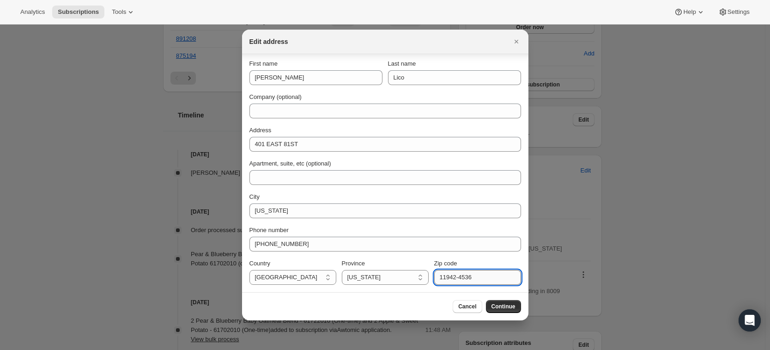
drag, startPoint x: 481, startPoint y: 279, endPoint x: 433, endPoint y: 279, distance: 47.6
click at [434, 268] on input "11942-4536" at bounding box center [477, 277] width 87 height 15
paste input "10028"
type input "10028"
click at [511, 268] on span "Continue" at bounding box center [503, 306] width 24 height 7
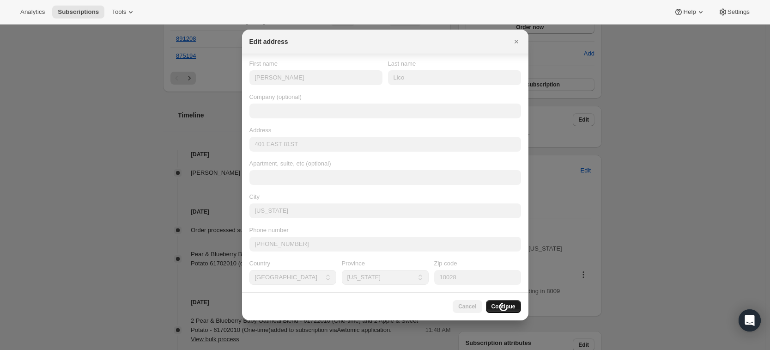
scroll to position [0, 0]
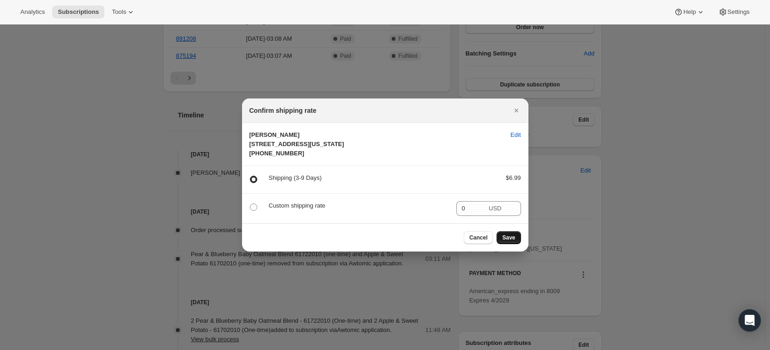
click at [511, 244] on button "Save" at bounding box center [509, 237] width 24 height 13
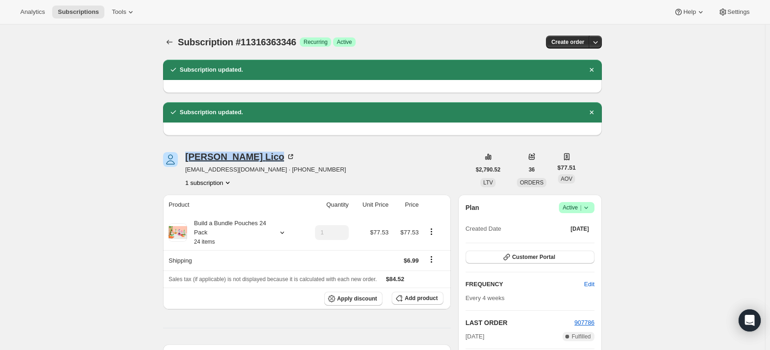
drag, startPoint x: 184, startPoint y: 158, endPoint x: 227, endPoint y: 157, distance: 43.4
click at [227, 157] on div "[PERSON_NAME] [PERSON_NAME][EMAIL_ADDRESS][DOMAIN_NAME] · [PHONE_NUMBER] 1 subs…" at bounding box center [316, 169] width 307 height 35
copy div "[PERSON_NAME]"
